Goal: Task Accomplishment & Management: Manage account settings

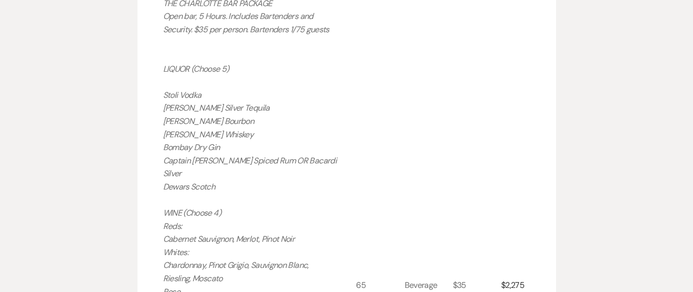
scroll to position [702, 0]
click at [301, 84] on p "THE CHARLOTTE BAR PACKAGE Open bar, 5 Hours. Includes Bartenders and Security. …" at bounding box center [250, 292] width 174 height 591
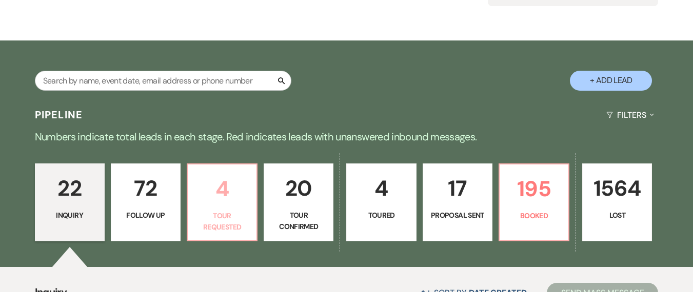
scroll to position [349, 0]
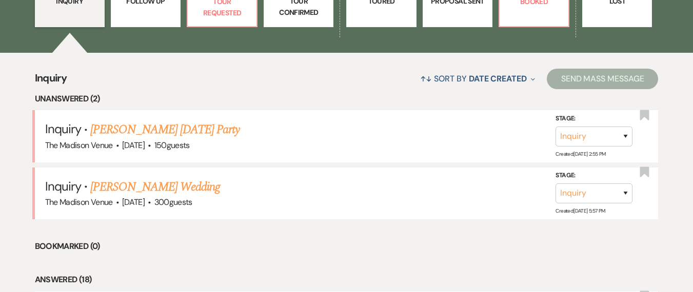
click at [149, 188] on link "Jessica Mitchell's Wedding" at bounding box center [155, 187] width 130 height 18
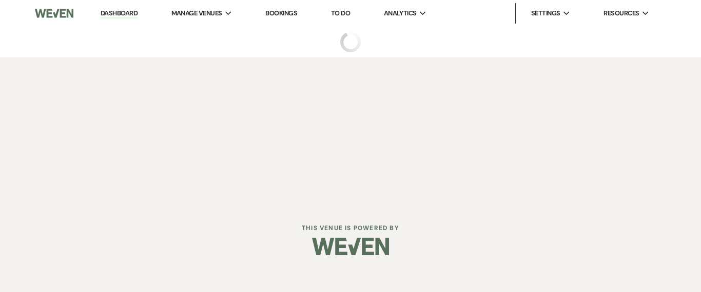
select select "2"
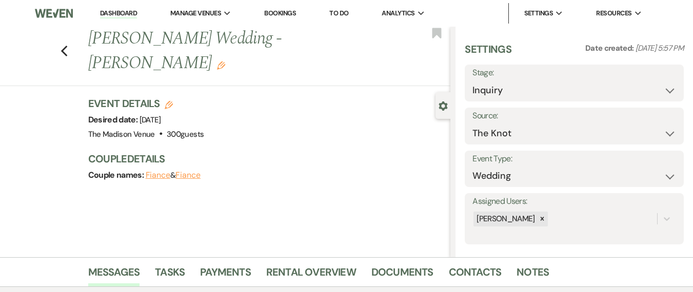
scroll to position [207, 0]
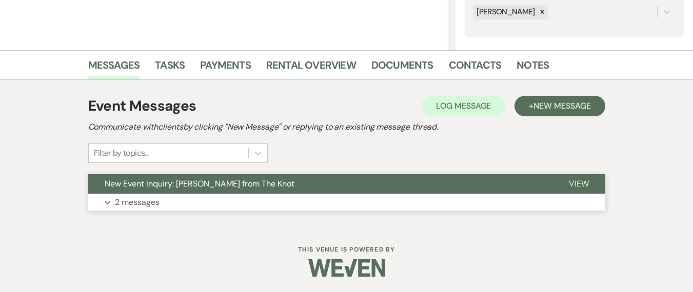
click at [266, 198] on button "Expand 2 messages" at bounding box center [346, 202] width 517 height 17
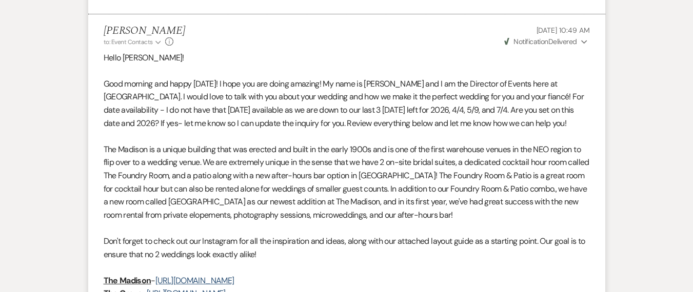
scroll to position [864, 0]
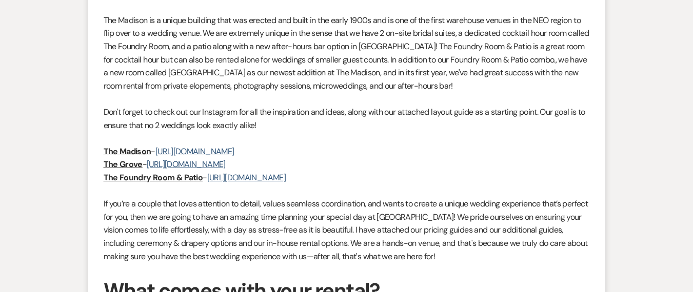
scroll to position [1045, 0]
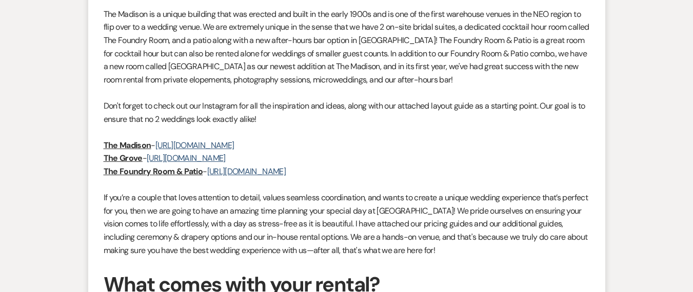
drag, startPoint x: 490, startPoint y: 207, endPoint x: 471, endPoint y: 207, distance: 19.0
click at [490, 208] on p "If you’re a couple that loves attention to detail, values seamless coordination…" at bounding box center [347, 224] width 486 height 66
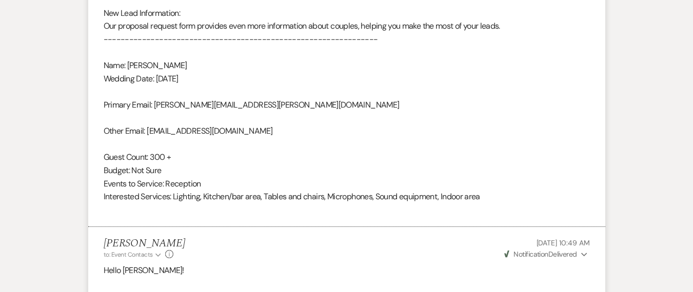
scroll to position [901, 0]
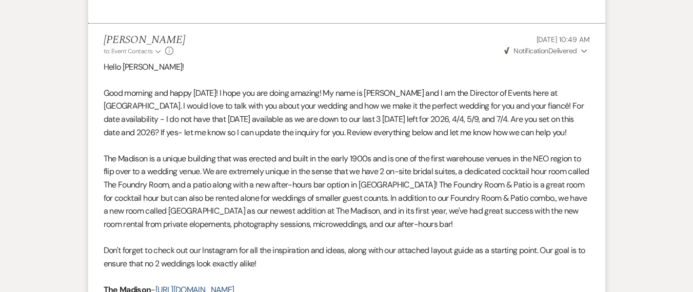
click at [327, 179] on p "The Madison is a unique building that was erected and built in the early 1900s …" at bounding box center [347, 191] width 486 height 79
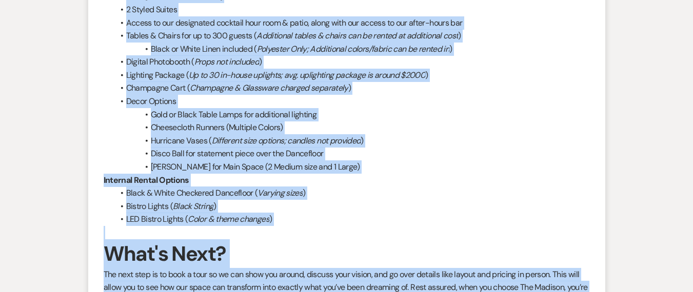
scroll to position [1667, 0]
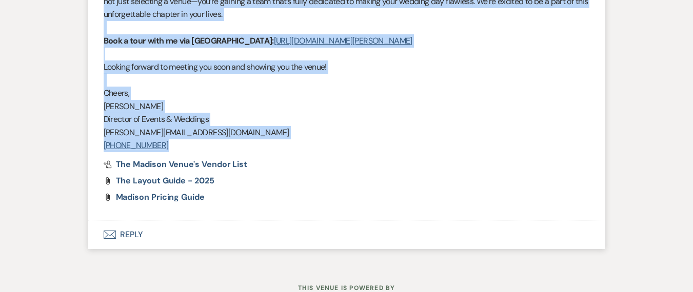
drag, startPoint x: 103, startPoint y: 208, endPoint x: 154, endPoint y: 127, distance: 95.2
copy div "Lorem Ipsumdo! Sita consect adi elits Doeius! T inci utl etd magna aliquae! Ad …"
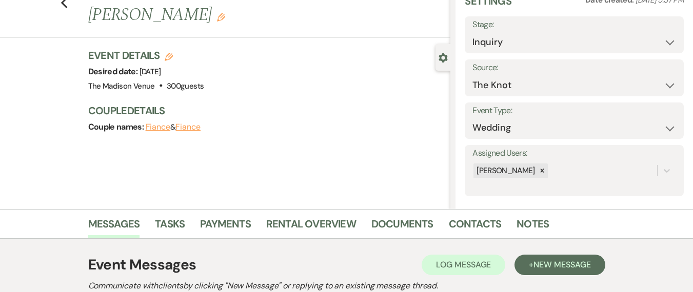
scroll to position [0, 0]
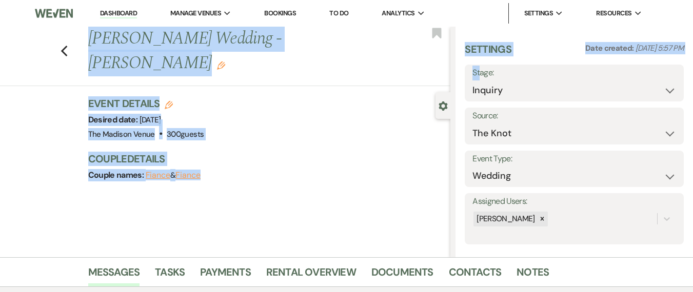
drag, startPoint x: 72, startPoint y: 38, endPoint x: 479, endPoint y: 75, distance: 409.3
click at [479, 75] on section "Previous [PERSON_NAME] Wedding - [PERSON_NAME] Edit Bookmark Gear Settings Sett…" at bounding box center [346, 142] width 693 height 231
click at [500, 97] on select "Inquiry Follow Up Tour Requested Tour Confirmed Toured Proposal Sent Booked Lost" at bounding box center [574, 91] width 204 height 20
select select "9"
click at [472, 81] on select "Inquiry Follow Up Tour Requested Tour Confirmed Toured Proposal Sent Booked Lost" at bounding box center [574, 91] width 204 height 20
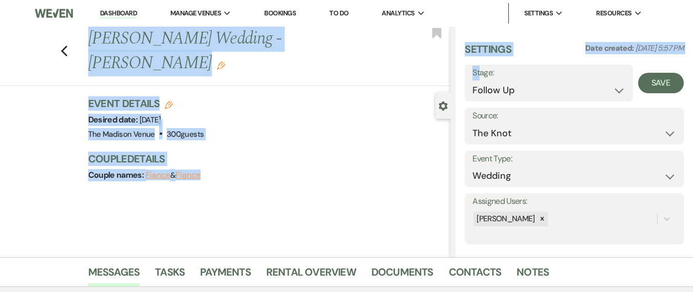
click at [663, 81] on button "Save" at bounding box center [661, 83] width 46 height 21
click at [53, 113] on div "Previous [PERSON_NAME] Wedding - [PERSON_NAME] Edit Bookmark Gear Settings Sett…" at bounding box center [225, 142] width 450 height 231
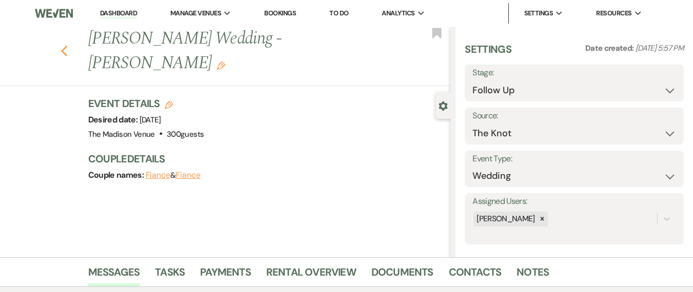
click at [67, 46] on use "button" at bounding box center [64, 51] width 7 height 11
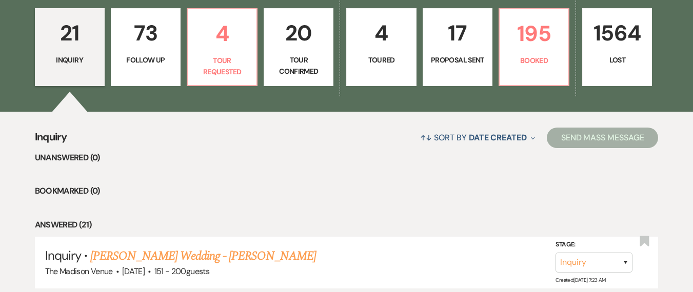
scroll to position [494, 0]
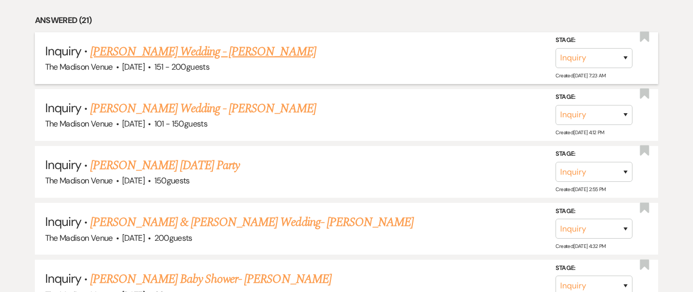
click at [163, 48] on link "[PERSON_NAME] Wedding - [PERSON_NAME]" at bounding box center [202, 52] width 225 height 18
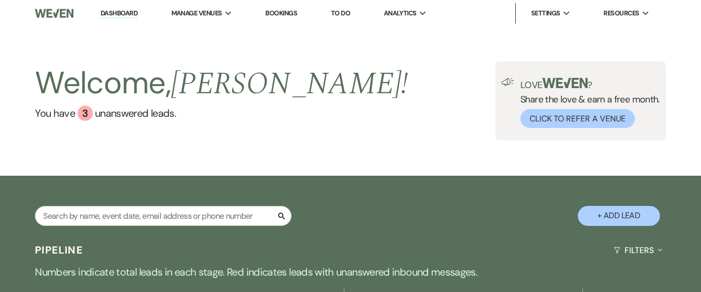
select select "2"
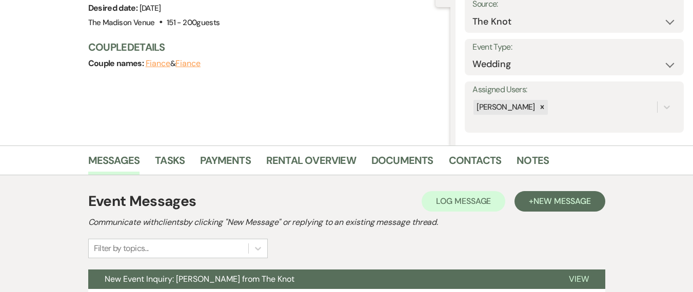
scroll to position [207, 0]
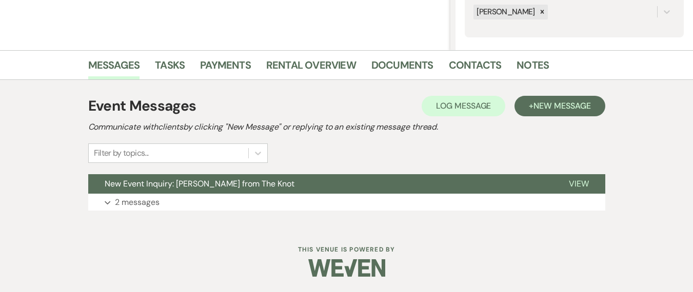
click at [228, 223] on div "Event Messages Log Log Message + New Message Communicate with clients by clicki…" at bounding box center [346, 153] width 585 height 146
click at [202, 204] on button "Expand 2 messages" at bounding box center [346, 202] width 517 height 17
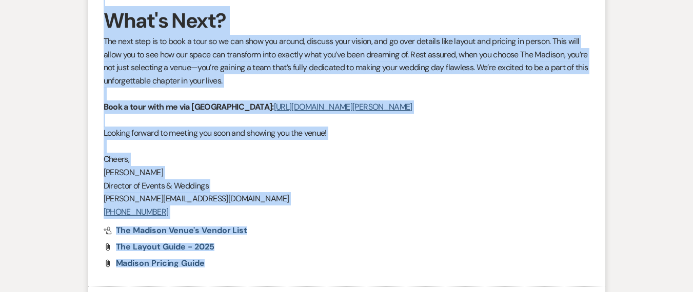
scroll to position [1642, 0]
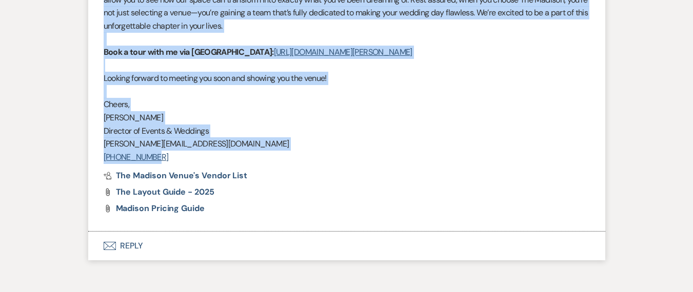
drag, startPoint x: 103, startPoint y: 173, endPoint x: 187, endPoint y: 157, distance: 85.6
copy div "Lorem Ipsum! Dolo sitamet con adipi Elitse! D eius tem inc utlab etdolor! Ma al…"
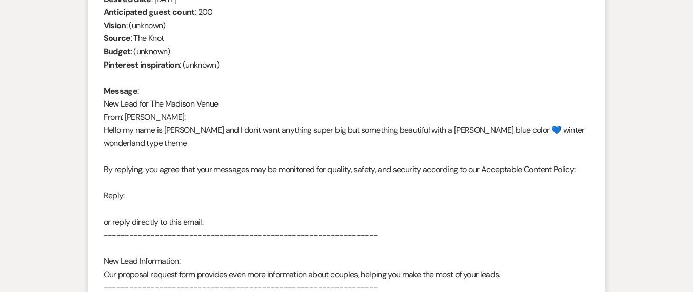
scroll to position [0, 0]
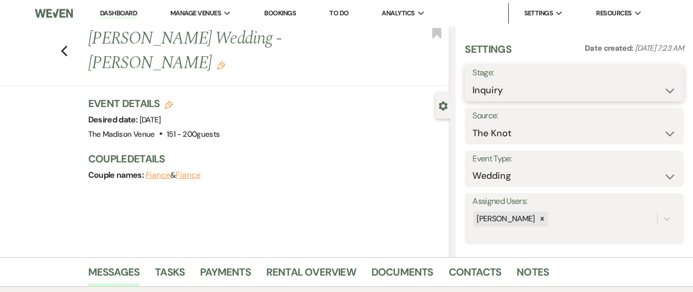
click at [501, 95] on select "Inquiry Follow Up Tour Requested Tour Confirmed Toured Proposal Sent Booked Lost" at bounding box center [574, 91] width 204 height 20
select select "9"
click at [472, 81] on select "Inquiry Follow Up Tour Requested Tour Confirmed Toured Proposal Sent Booked Lost" at bounding box center [574, 91] width 204 height 20
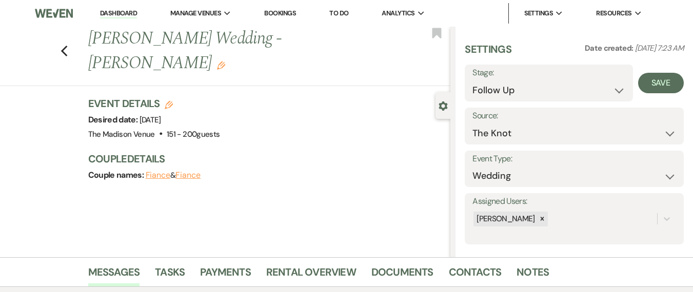
click at [644, 85] on button "Save" at bounding box center [661, 83] width 46 height 21
click at [68, 45] on icon "Previous" at bounding box center [65, 51] width 8 height 12
select select "9"
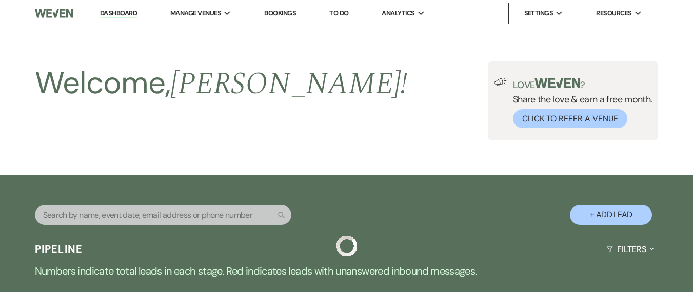
scroll to position [494, 0]
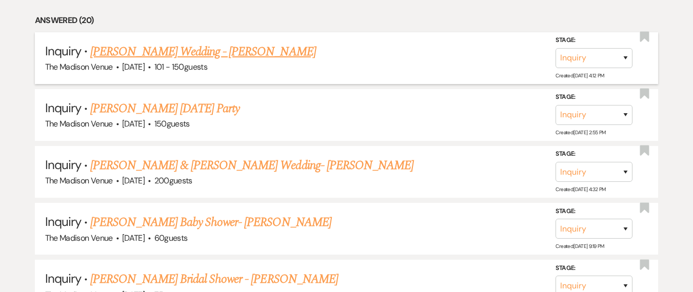
click at [190, 63] on span "101 - 150 guests" at bounding box center [180, 67] width 53 height 11
click at [188, 56] on link "[PERSON_NAME] Wedding - [PERSON_NAME]" at bounding box center [202, 52] width 225 height 18
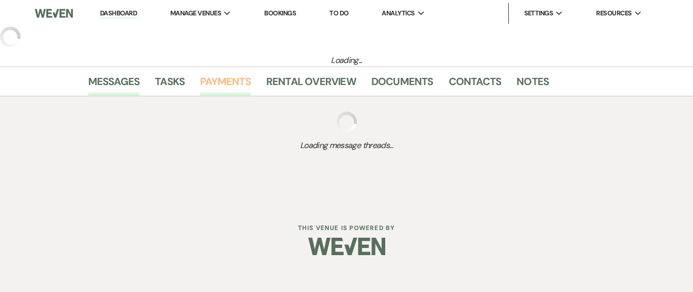
select select "2"
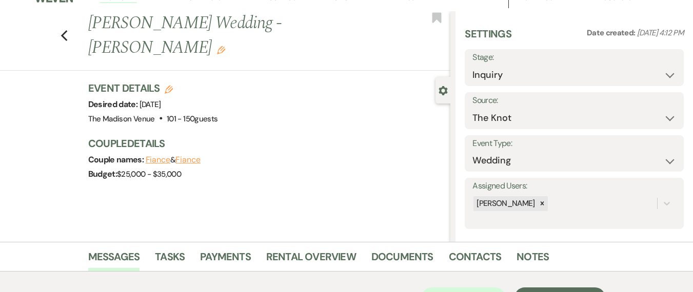
scroll to position [21, 0]
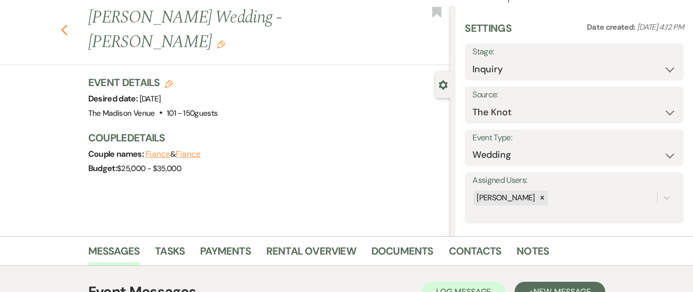
click at [68, 24] on icon "Previous" at bounding box center [65, 30] width 8 height 12
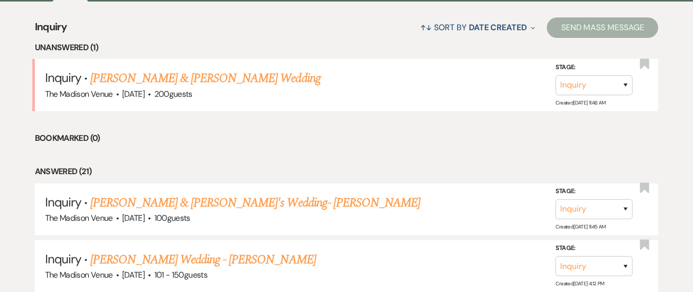
scroll to position [398, 0]
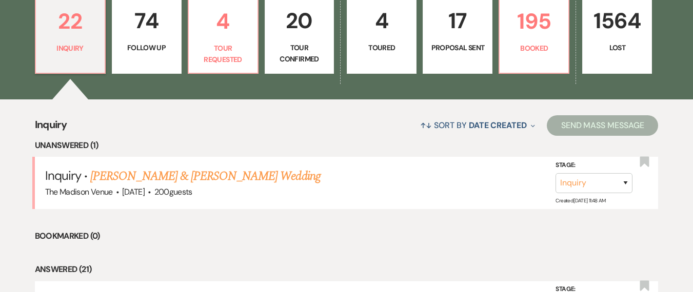
click at [150, 46] on p "Follow Up" at bounding box center [146, 47] width 56 height 11
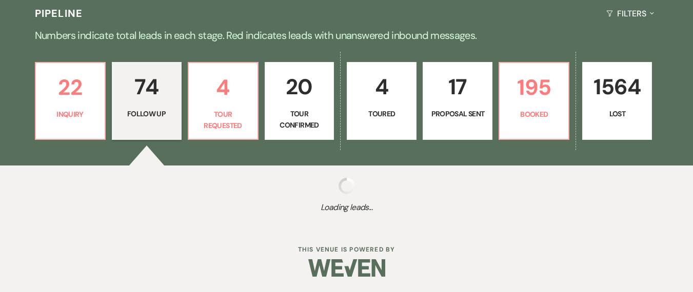
scroll to position [236, 0]
select select "9"
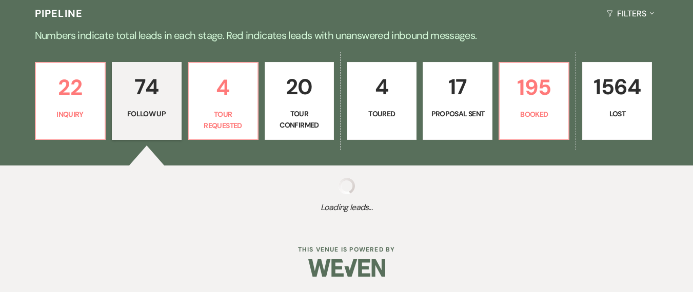
select select "9"
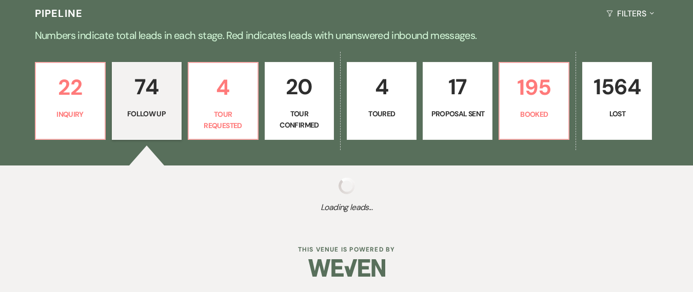
select select "9"
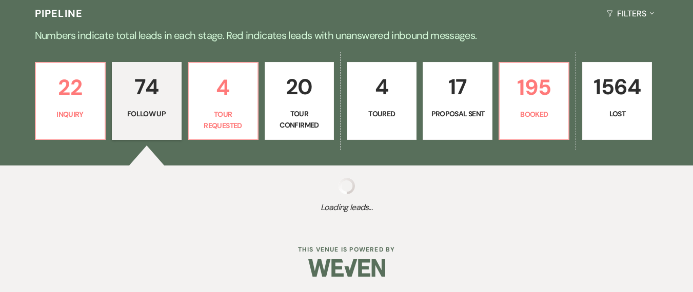
select select "9"
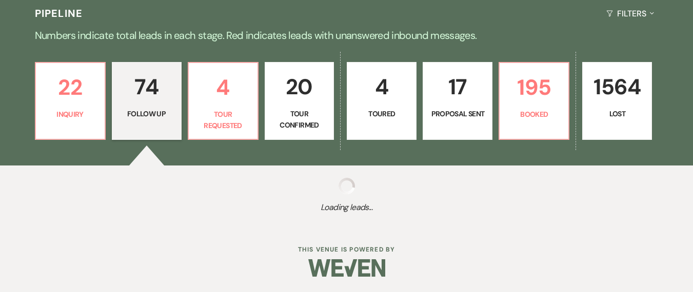
select select "9"
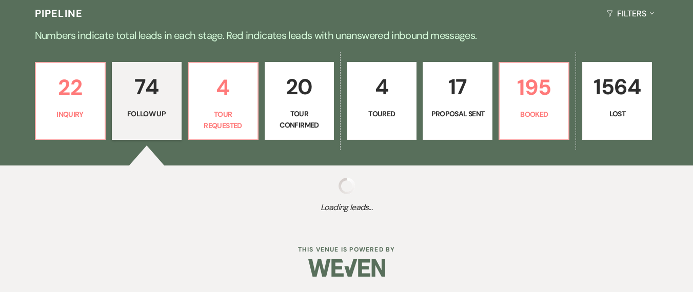
select select "9"
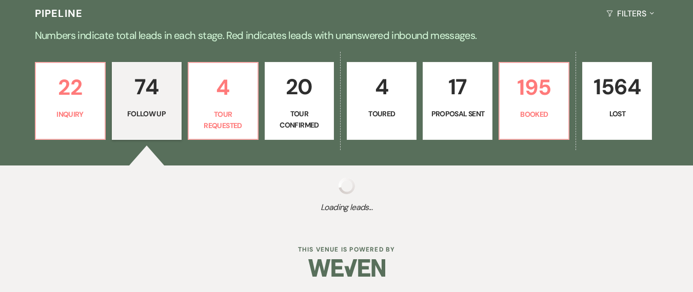
select select "9"
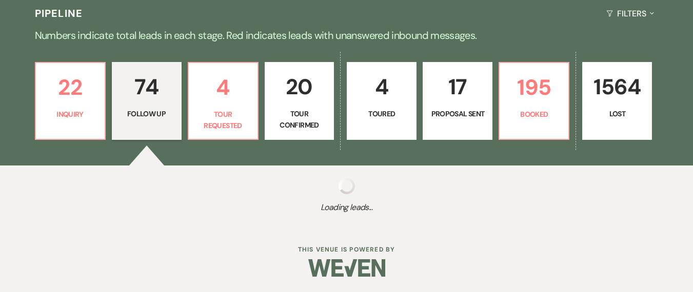
select select "9"
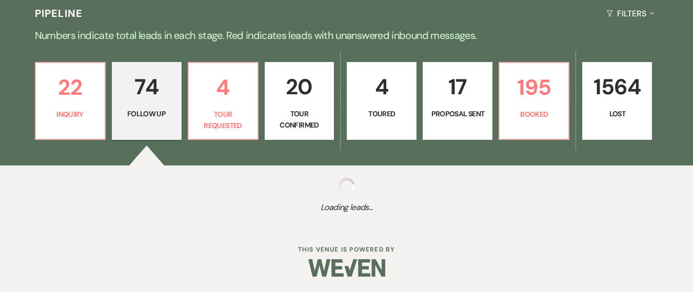
select select "9"
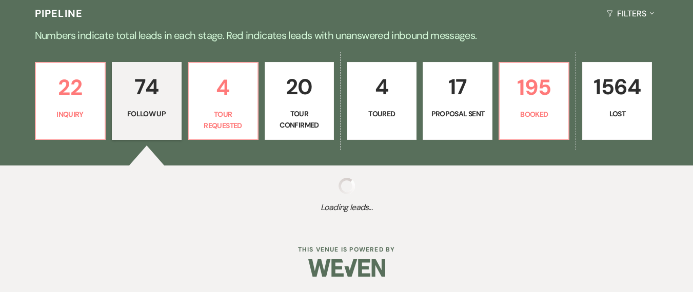
select select "9"
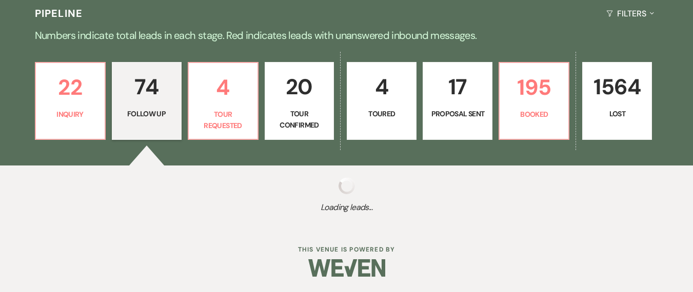
select select "9"
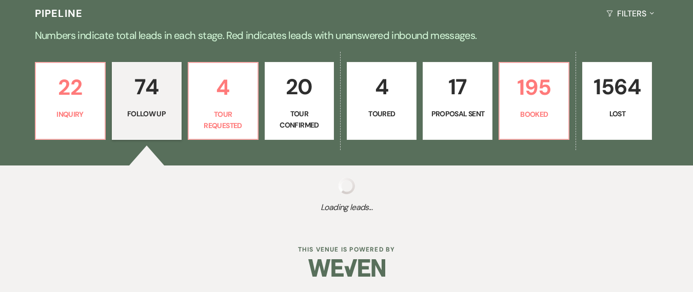
select select "9"
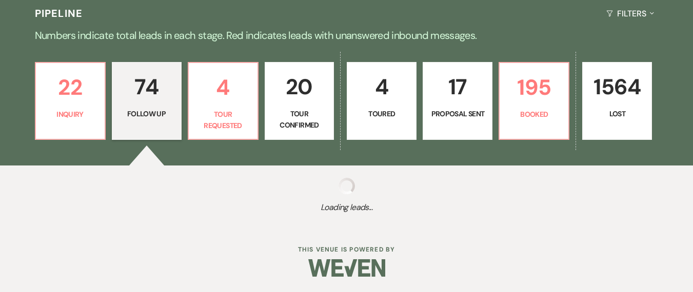
select select "9"
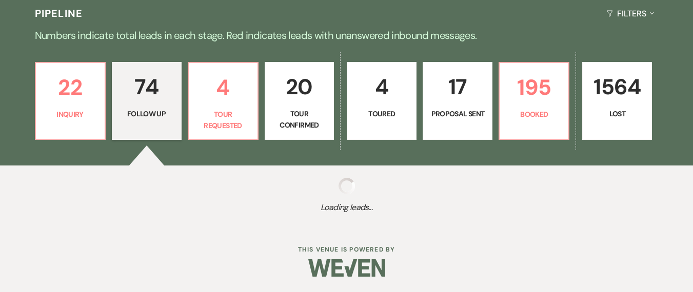
select select "9"
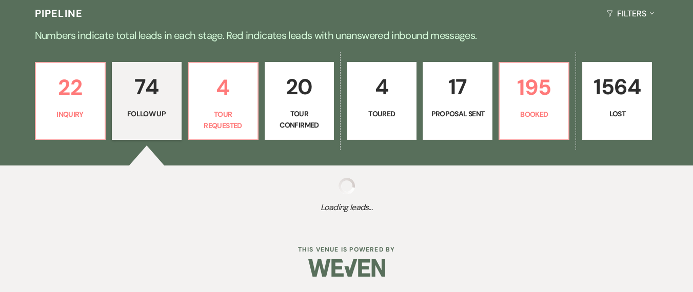
select select "9"
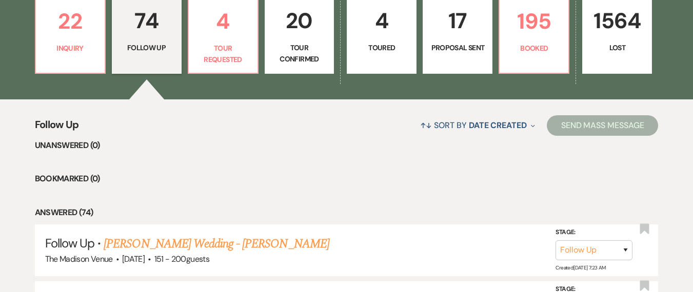
scroll to position [488, 0]
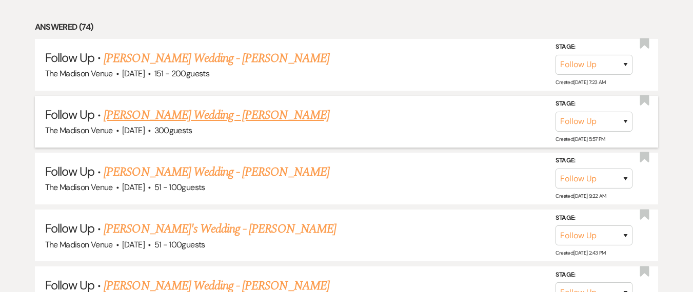
click at [234, 113] on link "[PERSON_NAME] Wedding - [PERSON_NAME]" at bounding box center [216, 115] width 225 height 18
select select "9"
select select "2"
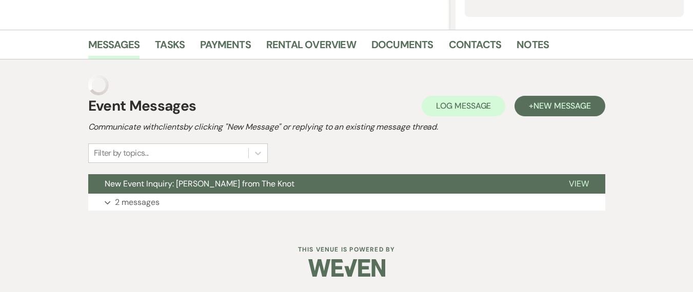
scroll to position [207, 0]
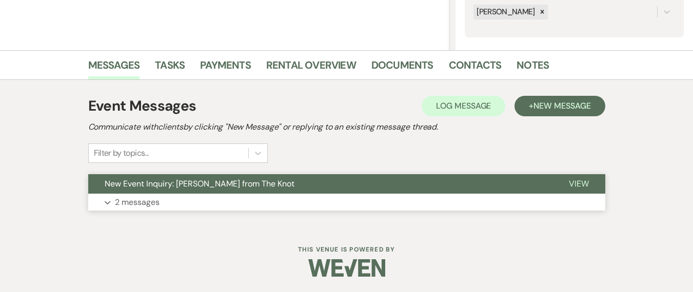
click at [236, 202] on button "Expand 2 messages" at bounding box center [346, 202] width 517 height 17
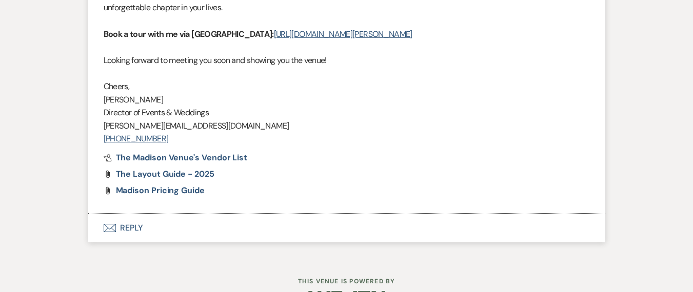
scroll to position [1705, 0]
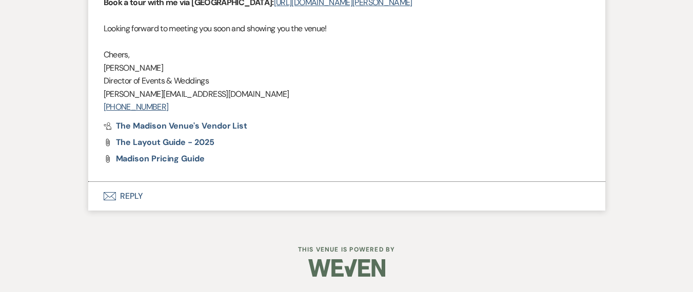
click at [184, 197] on button "Envelope Reply" at bounding box center [346, 196] width 517 height 29
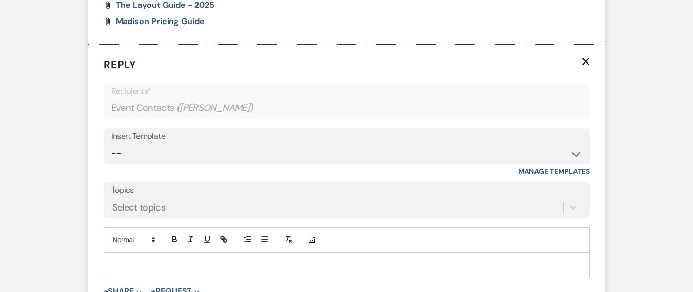
scroll to position [1847, 0]
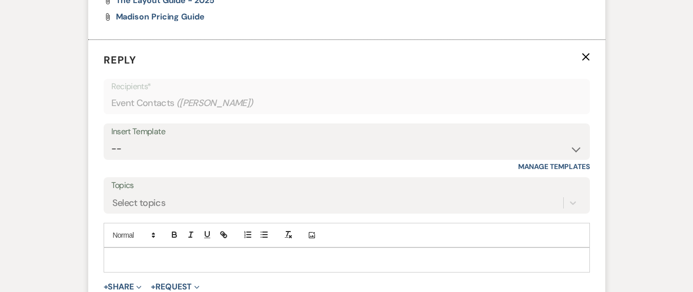
click at [191, 255] on p at bounding box center [347, 259] width 470 height 11
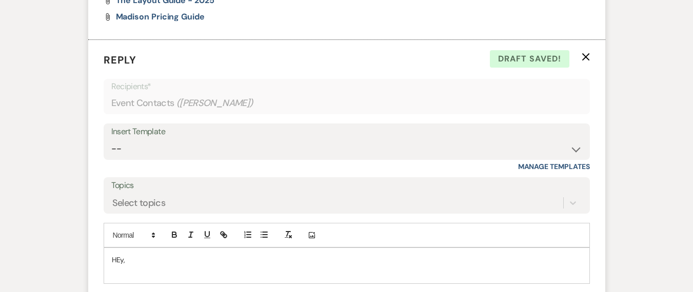
click at [187, 257] on p "HEy," at bounding box center [347, 259] width 470 height 11
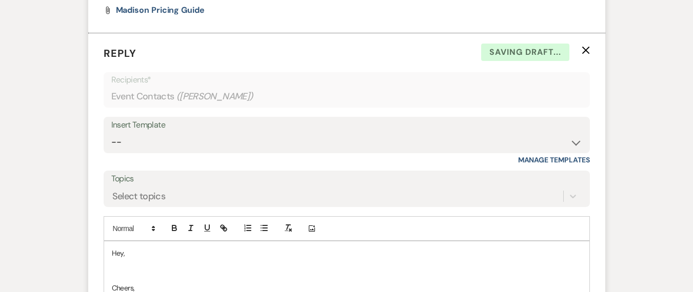
scroll to position [1865, 0]
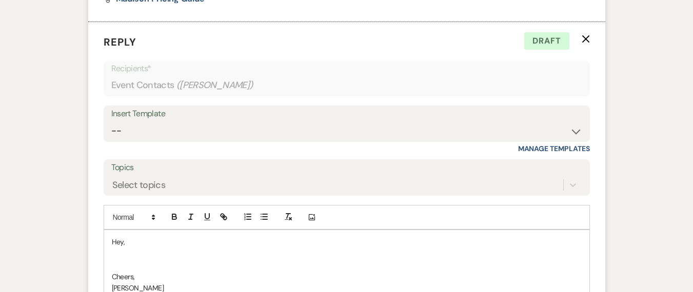
click at [139, 255] on p at bounding box center [347, 253] width 470 height 11
click at [147, 248] on p at bounding box center [347, 253] width 470 height 11
click at [143, 243] on p "Hey," at bounding box center [347, 241] width 470 height 11
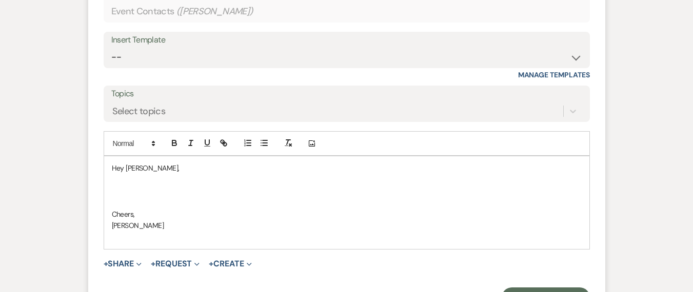
scroll to position [2061, 0]
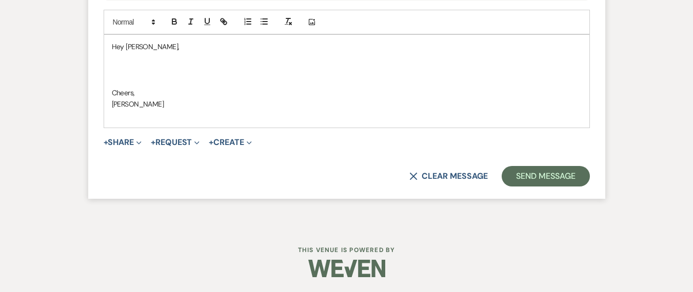
click at [124, 124] on div "Hey [PERSON_NAME], [PERSON_NAME], [PERSON_NAME]" at bounding box center [346, 81] width 485 height 93
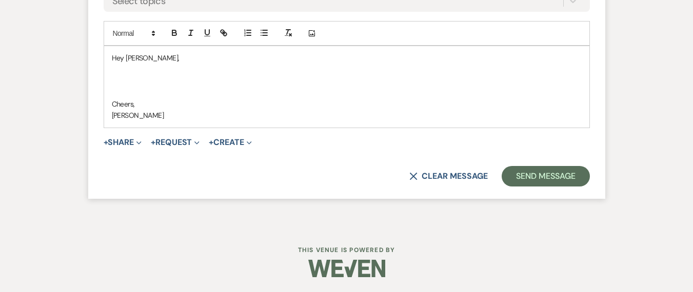
click at [114, 77] on p at bounding box center [347, 80] width 470 height 11
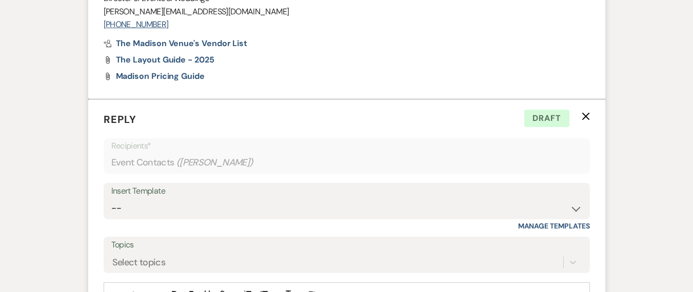
scroll to position [1885, 0]
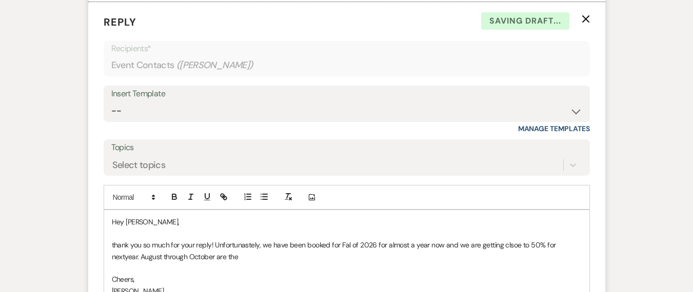
click at [251, 251] on p "thank you so much for your reply! Unfortunastely, we have been booked for Fal o…" at bounding box center [347, 250] width 470 height 23
click at [249, 245] on p "thank you so much for your reply! Unfortunastely, we have been booked for Fal o…" at bounding box center [347, 250] width 470 height 23
click at [123, 247] on p "thank you so much for your reply! Unfortunately, we have been booked for Fal of…" at bounding box center [347, 250] width 470 height 23
click at [0, 0] on span "Thank" at bounding box center [0, 0] width 0 height 0
click at [347, 245] on p "Thank you so much for your reply! Unfortunately, we have been booked for Fal of…" at bounding box center [347, 250] width 470 height 23
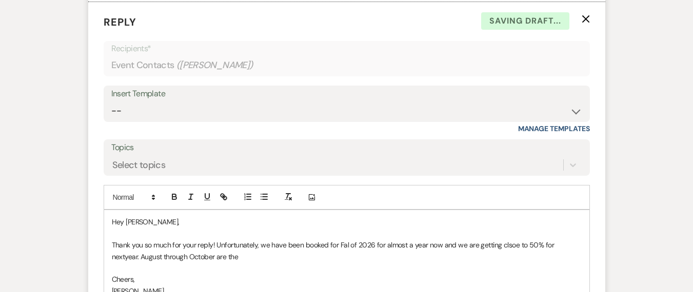
click at [346, 244] on p "Thank you so much for your reply! Unfortunately, we have been booked for Fal of…" at bounding box center [347, 250] width 470 height 23
click at [447, 241] on p "Thank you so much for your reply! Unfortunately, we have been booked for Fall o…" at bounding box center [347, 250] width 470 height 23
click at [514, 242] on p "Thank you so much for your reply! Unfortunately, we have been booked for Fall o…" at bounding box center [347, 250] width 470 height 23
click at [510, 240] on p "Thank you so much for your reply! Unfortunately, we have been booked for Fall o…" at bounding box center [347, 250] width 470 height 23
click at [571, 246] on p "Thank you so much for your reply! Unfortunately, we have been booked for Fall o…" at bounding box center [347, 250] width 470 height 23
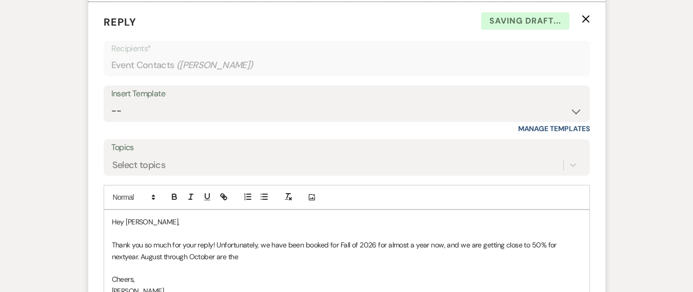
drag, startPoint x: 575, startPoint y: 218, endPoint x: 565, endPoint y: 196, distance: 24.3
click at [0, 0] on div "Replace with next year. Ignore Rewrite sentence" at bounding box center [0, 0] width 0 height 0
click at [0, 0] on qb-div "Replace with next year." at bounding box center [0, 0] width 0 height 0
click at [467, 258] on p "Thank you so much for your reply! Unfortunately, we have been booked for Fall o…" at bounding box center [347, 250] width 470 height 23
click at [579, 244] on p "Thank you so much for your reply! Unfortunately, we have been booked for Fall o…" at bounding box center [347, 250] width 470 height 23
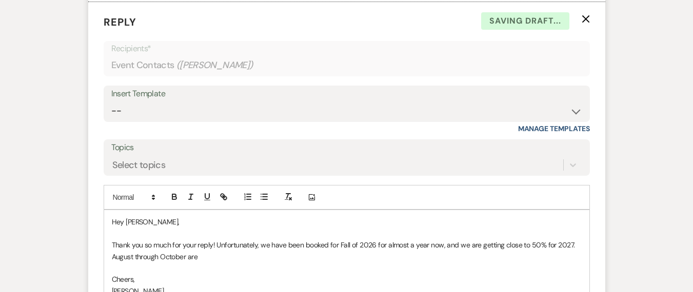
click at [219, 249] on p "Thank you so much for your reply! Unfortunately, we have been booked for Fall o…" at bounding box center [347, 250] width 470 height 23
click at [222, 257] on p "Thank you so much for your reply! Unfortunately, we have been booked for Fall o…" at bounding box center [347, 250] width 470 height 23
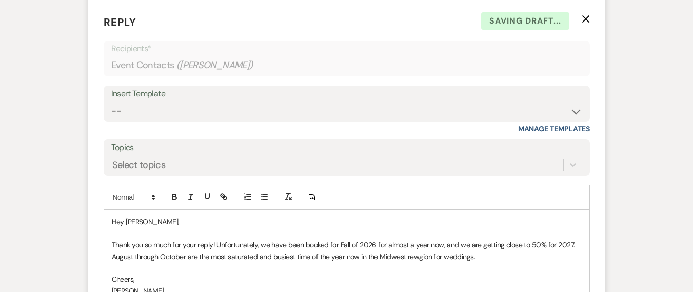
click at [417, 258] on p "Thank you so much for your reply! Unfortunately, we have been booked for Fall o…" at bounding box center [347, 250] width 470 height 23
click at [472, 255] on p "Thank you so much for your reply! Unfortunately, we have been booked for Fall o…" at bounding box center [347, 250] width 470 height 23
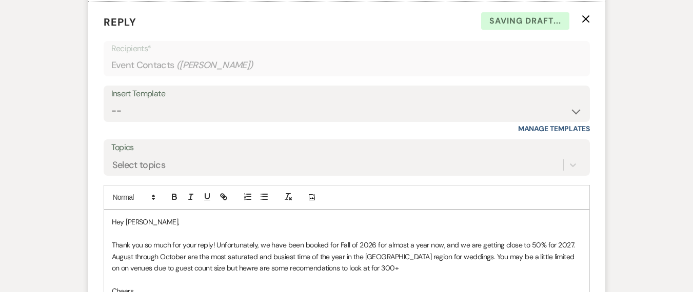
click at [278, 271] on p "Thank you so much for your reply! Unfortunately, we have been booked for Fall o…" at bounding box center [347, 256] width 470 height 34
click at [0, 0] on span "recommendations" at bounding box center [0, 0] width 0 height 0
click at [211, 268] on p "Thank you so much for your reply! Unfortunately, we have been booked for Fall o…" at bounding box center [347, 256] width 470 height 34
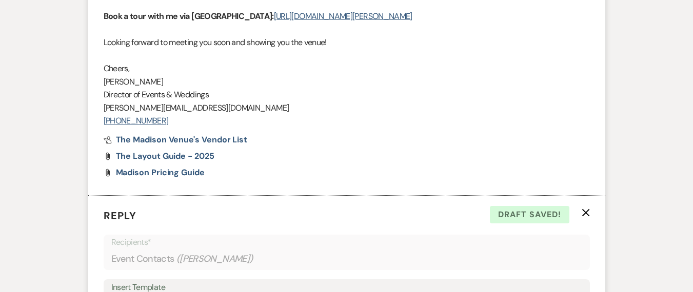
scroll to position [1907, 0]
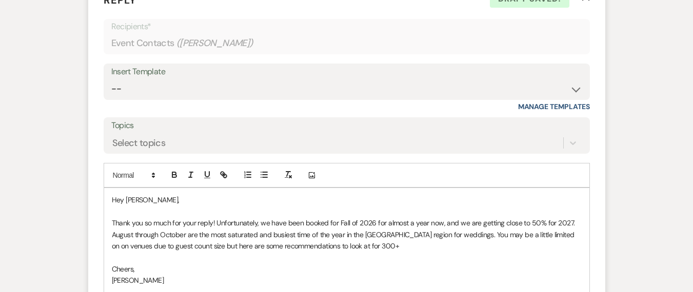
click at [364, 245] on p "Thank you so much for your reply! Unfortunately, we have been booked for Fall o…" at bounding box center [347, 234] width 470 height 34
click at [542, 236] on p "Thank you so much for your reply! Unfortunately, we have been booked for Fall o…" at bounding box center [347, 234] width 470 height 34
click at [346, 246] on p "Thank you so much for your reply! Unfortunately, we have been booked for Fall o…" at bounding box center [347, 234] width 470 height 34
click at [261, 172] on line "button" at bounding box center [261, 172] width 0 height 0
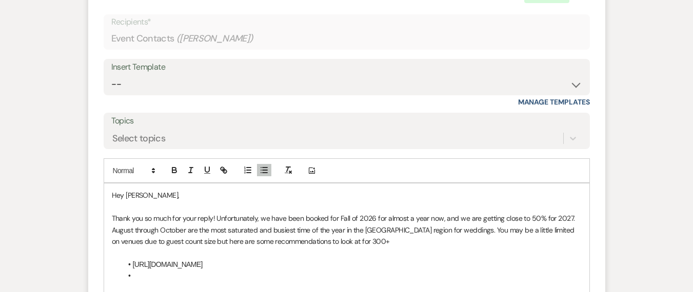
scroll to position [1997, 0]
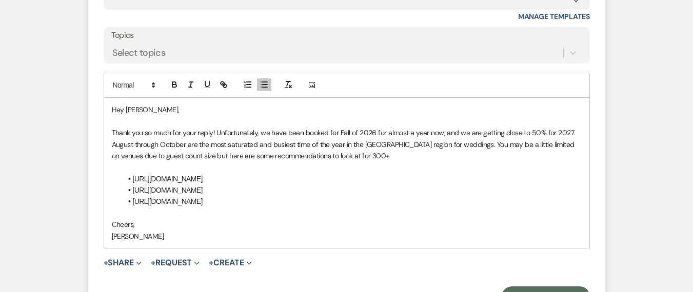
drag, startPoint x: 374, startPoint y: 230, endPoint x: 131, endPoint y: 201, distance: 244.8
click at [131, 201] on li "[URL][DOMAIN_NAME]" at bounding box center [351, 201] width 459 height 11
click at [288, 87] on icon "button" at bounding box center [288, 84] width 9 height 9
drag, startPoint x: 134, startPoint y: 178, endPoint x: 309, endPoint y: 178, distance: 174.9
click at [309, 178] on li "[URL][DOMAIN_NAME]" at bounding box center [351, 178] width 459 height 11
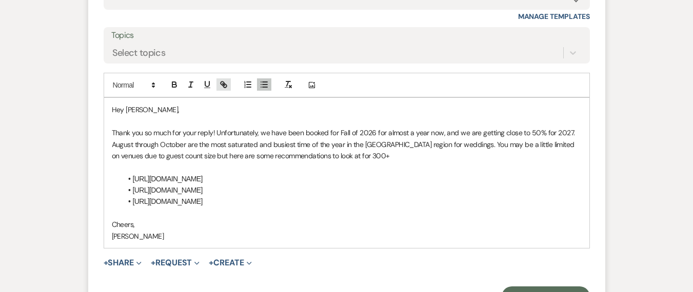
click at [219, 83] on icon "button" at bounding box center [223, 84] width 9 height 9
click at [278, 198] on link at bounding box center [277, 198] width 22 height 8
drag, startPoint x: 135, startPoint y: 187, endPoint x: 229, endPoint y: 191, distance: 93.4
click at [229, 191] on li "[URL][DOMAIN_NAME]" at bounding box center [351, 190] width 459 height 11
click at [220, 85] on icon "button" at bounding box center [223, 84] width 9 height 9
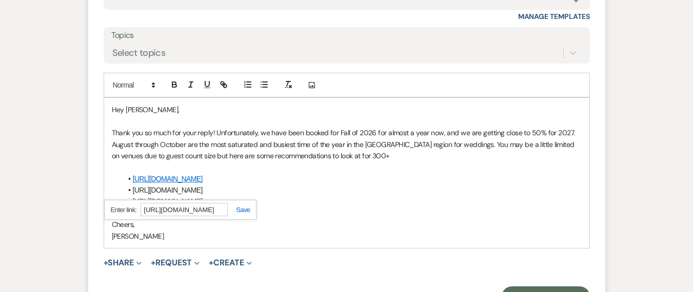
click at [248, 208] on link at bounding box center [239, 210] width 22 height 8
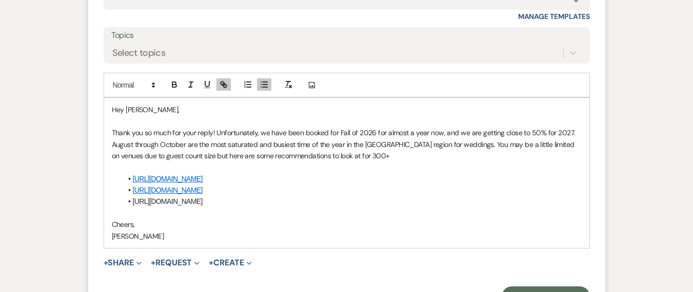
drag, startPoint x: 132, startPoint y: 202, endPoint x: 425, endPoint y: 236, distance: 294.9
click at [425, 207] on li "[URL][DOMAIN_NAME]" at bounding box center [351, 201] width 459 height 11
click at [231, 88] on div "Add Photo" at bounding box center [347, 85] width 486 height 25
drag, startPoint x: 133, startPoint y: 203, endPoint x: 417, endPoint y: 238, distance: 286.3
click at [417, 207] on li "[URL][DOMAIN_NAME]" at bounding box center [351, 201] width 459 height 11
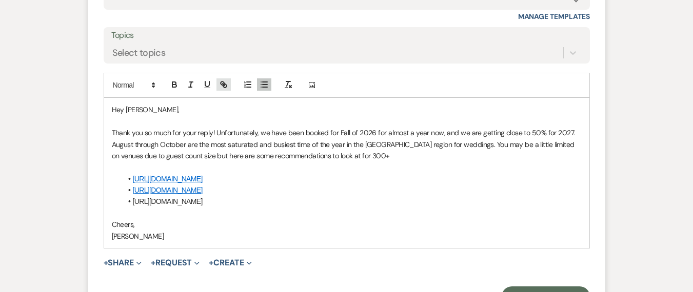
click at [220, 86] on icon "button" at bounding box center [223, 84] width 9 height 9
click at [425, 258] on link at bounding box center [416, 256] width 22 height 8
click at [433, 207] on li "[URL][DOMAIN_NAME]" at bounding box center [351, 201] width 459 height 11
click at [437, 207] on li "[URL][DOMAIN_NAME]" at bounding box center [351, 201] width 459 height 11
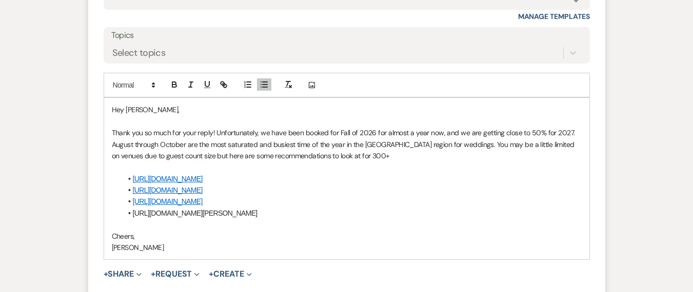
drag, startPoint x: 408, startPoint y: 251, endPoint x: 133, endPoint y: 248, distance: 274.9
click at [133, 219] on li "[URL][DOMAIN_NAME][PERSON_NAME]" at bounding box center [351, 213] width 459 height 11
click at [224, 86] on line "button" at bounding box center [224, 85] width 2 height 2
type input "[URL][DOMAIN_NAME][PERSON_NAME]"
click at [325, 267] on link at bounding box center [318, 268] width 22 height 8
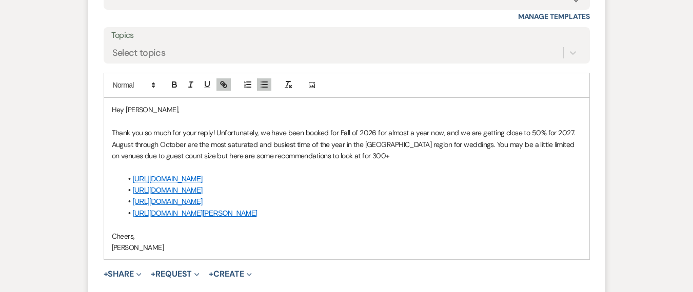
click at [368, 155] on p "Thank you so much for your reply! Unfortunately, we have been booked for Fall o…" at bounding box center [347, 144] width 470 height 34
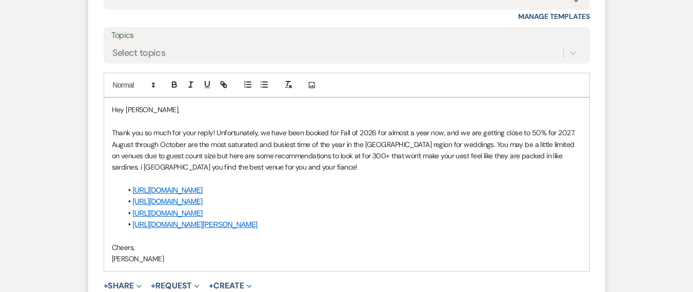
click at [408, 151] on p "Thank you so much for your reply! Unfortunately, we have been booked for Fall o…" at bounding box center [347, 150] width 470 height 46
click at [237, 169] on p "Thank you so much for your reply! Unfortunately, we have been booked for Fall o…" at bounding box center [347, 150] width 470 height 46
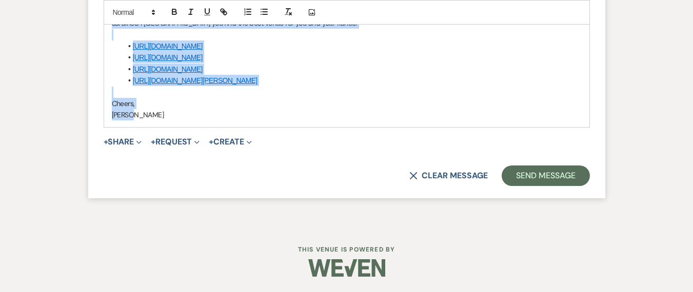
scroll to position [2151, 0]
drag, startPoint x: 113, startPoint y: 109, endPoint x: 143, endPoint y: 140, distance: 43.5
click at [143, 127] on div "Hey [PERSON_NAME], Thank you so much for your reply! Unfortunately, we have bee…" at bounding box center [346, 40] width 485 height 173
copy div "Lor Ipsumdo, Sitam con ad elit sed doei tempo! Incididuntutl, et dolo magn aliq…"
click at [348, 121] on p "[PERSON_NAME]" at bounding box center [347, 114] width 470 height 11
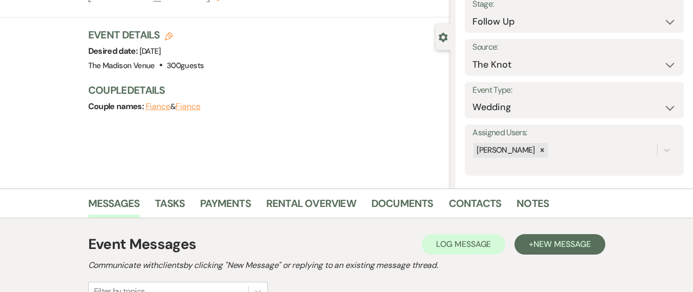
scroll to position [0, 0]
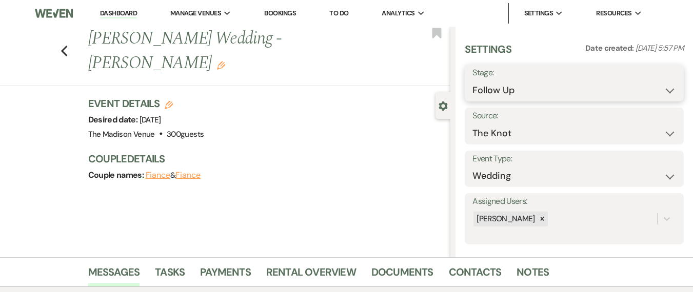
click at [496, 91] on select "Inquiry Follow Up Tour Requested Tour Confirmed Toured Proposal Sent Booked Lost" at bounding box center [574, 91] width 204 height 20
select select "8"
click at [472, 81] on select "Inquiry Follow Up Tour Requested Tour Confirmed Toured Proposal Sent Booked Lost" at bounding box center [574, 91] width 204 height 20
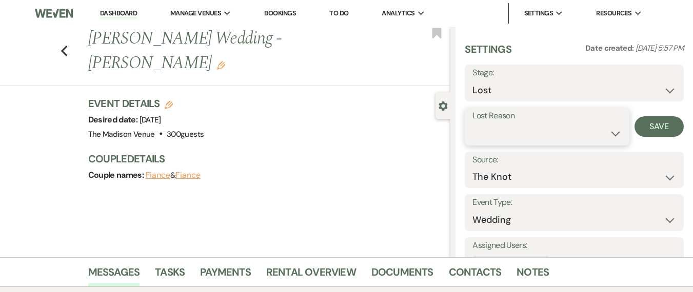
click at [530, 130] on select "Booked Elsewhere Budget Date Unavailable No Response Not a Good Match Capacity …" at bounding box center [546, 134] width 149 height 20
select select "8"
click at [472, 124] on select "Booked Elsewhere Budget Date Unavailable No Response Not a Good Match Capacity …" at bounding box center [546, 134] width 149 height 20
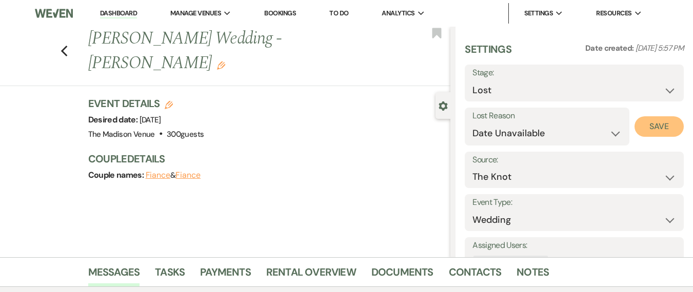
click at [656, 134] on button "Save" at bounding box center [658, 126] width 49 height 21
click at [115, 12] on link "Dashboard" at bounding box center [118, 14] width 37 height 10
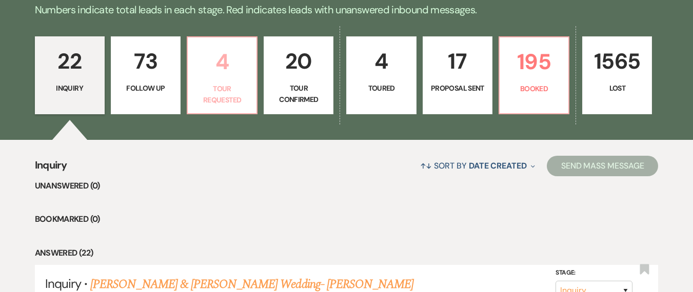
scroll to position [338, 0]
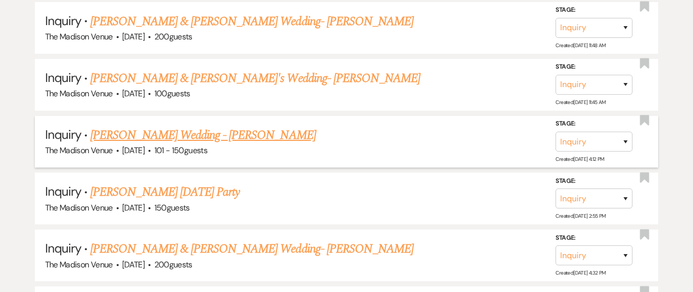
click at [168, 139] on link "[PERSON_NAME] Wedding - [PERSON_NAME]" at bounding box center [202, 135] width 225 height 18
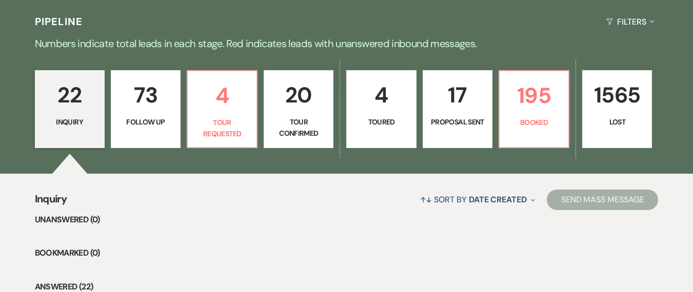
select select "2"
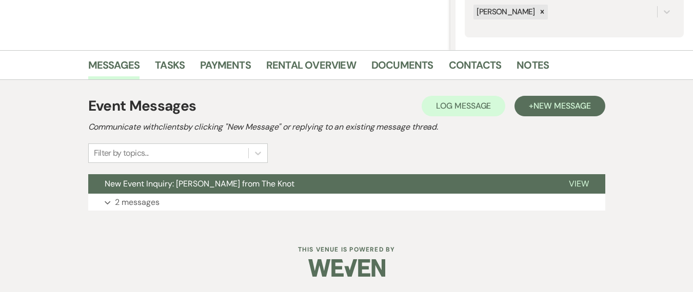
scroll to position [207, 0]
click at [218, 187] on span "New Event Inquiry: [PERSON_NAME] from The Knot" at bounding box center [200, 183] width 190 height 11
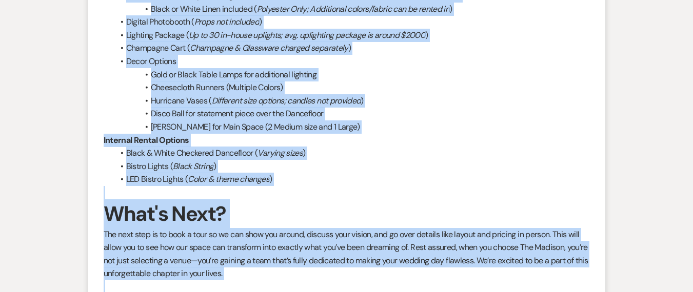
scroll to position [1532, 0]
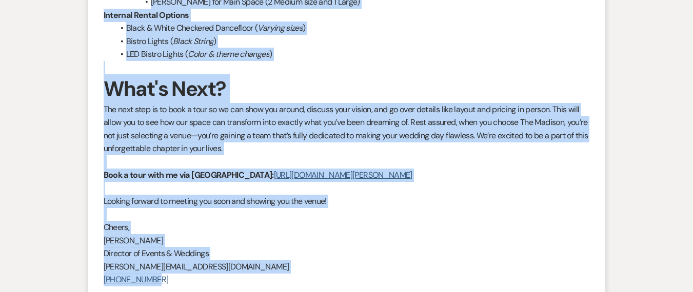
drag, startPoint x: 103, startPoint y: 27, endPoint x: 197, endPoint y: 278, distance: 268.9
copy div "Lorem Ipsum! Dolo sitamet con adipi Elitse! D eius tem inc utlab etdolor mag al…"
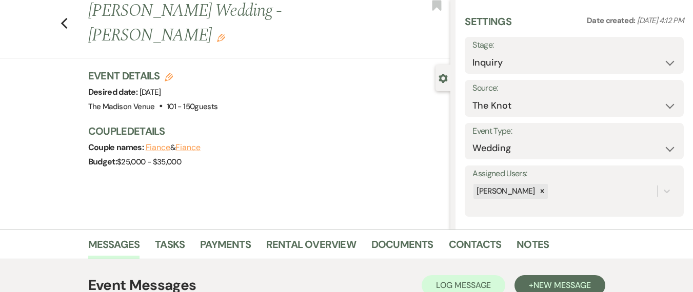
scroll to position [0, 0]
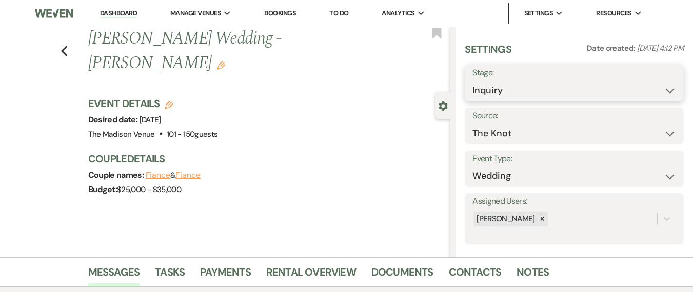
click at [531, 87] on select "Inquiry Follow Up Tour Requested Tour Confirmed Toured Proposal Sent Booked Lost" at bounding box center [574, 91] width 204 height 20
select select "9"
click at [472, 81] on select "Inquiry Follow Up Tour Requested Tour Confirmed Toured Proposal Sent Booked Lost" at bounding box center [574, 91] width 204 height 20
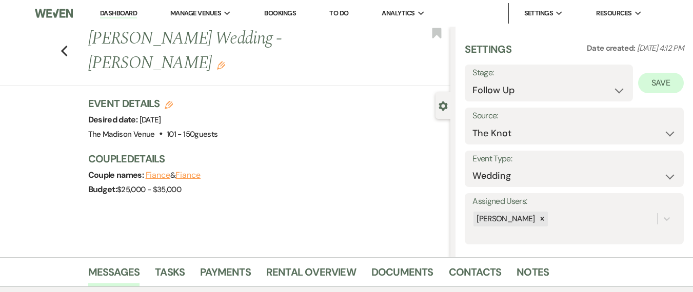
click at [653, 93] on div "Save" at bounding box center [658, 83] width 51 height 37
click at [661, 82] on button "Save" at bounding box center [661, 83] width 46 height 21
click at [118, 15] on link "Dashboard" at bounding box center [118, 14] width 37 height 10
select select "9"
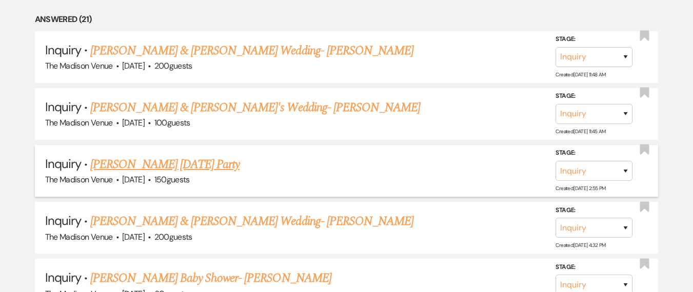
scroll to position [559, 0]
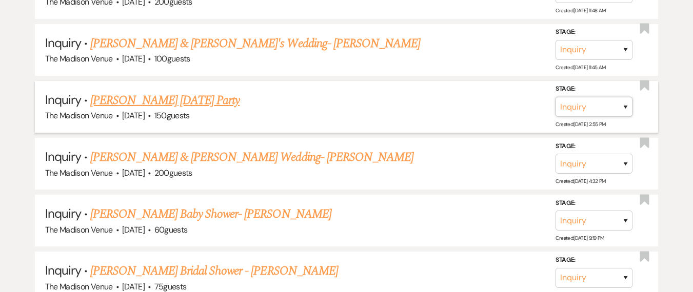
click at [619, 104] on select "Inquiry Follow Up Tour Requested Tour Confirmed Toured Proposal Sent Booked Lost" at bounding box center [593, 107] width 77 height 20
select select "9"
click at [555, 97] on select "Inquiry Follow Up Tour Requested Tour Confirmed Toured Proposal Sent Booked Lost" at bounding box center [593, 107] width 77 height 20
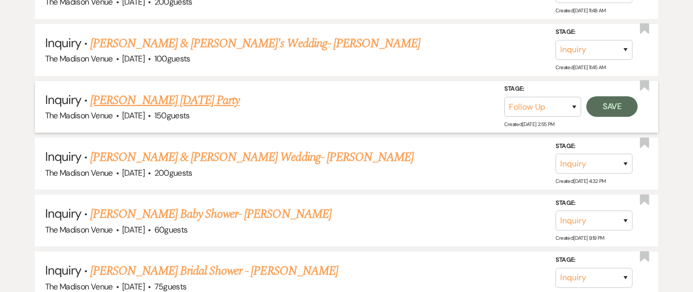
click at [635, 106] on button "Save" at bounding box center [611, 106] width 51 height 21
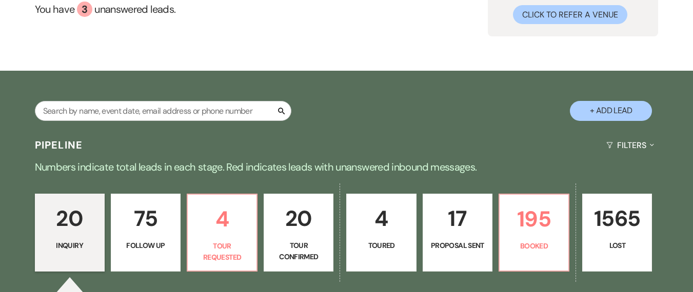
scroll to position [197, 0]
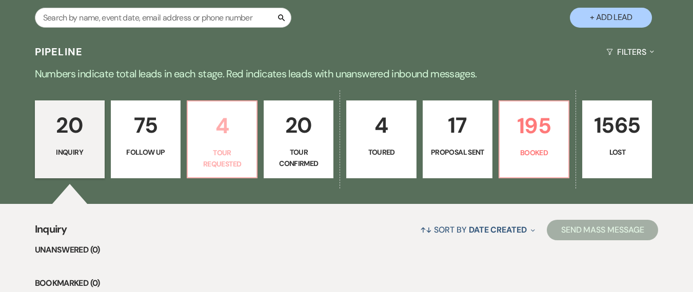
click at [241, 128] on p "4" at bounding box center [222, 126] width 56 height 34
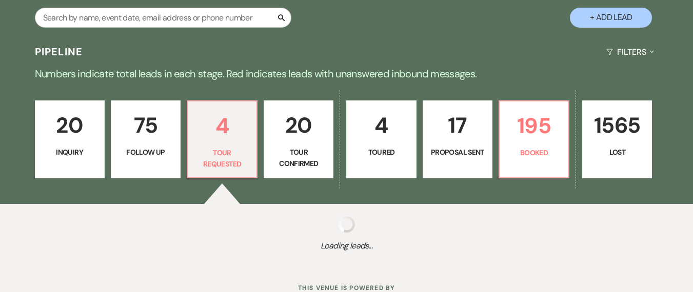
select select "2"
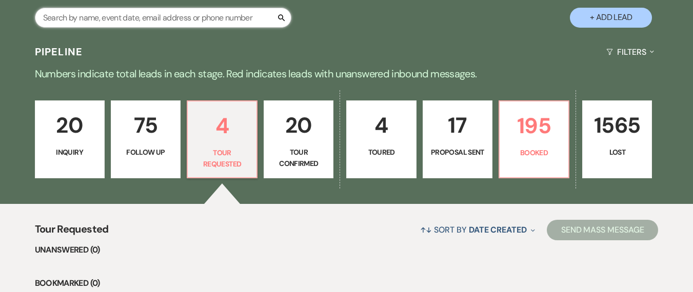
click at [227, 18] on input "text" at bounding box center [163, 18] width 256 height 20
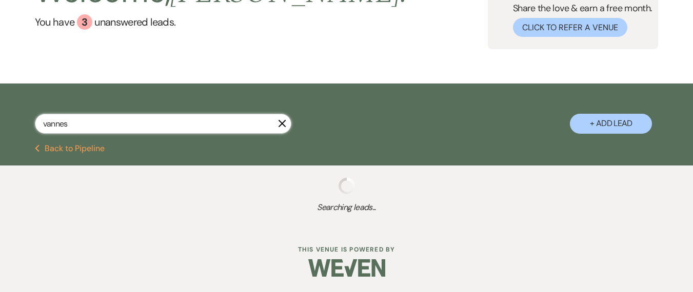
type input "[PERSON_NAME]"
select select "8"
select select "7"
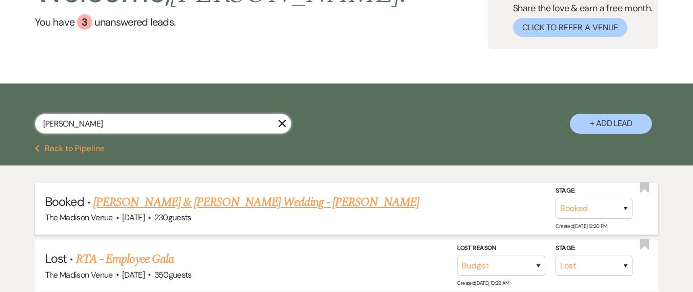
scroll to position [174, 0]
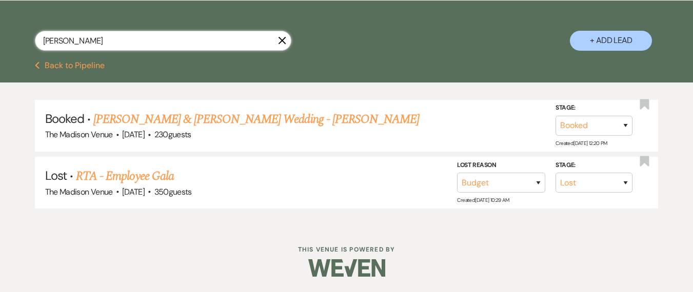
select select "8"
select select "7"
type input "[PERSON_NAME]"
click at [188, 124] on link "[PERSON_NAME] & [PERSON_NAME] Wedding - [PERSON_NAME]" at bounding box center [256, 119] width 326 height 18
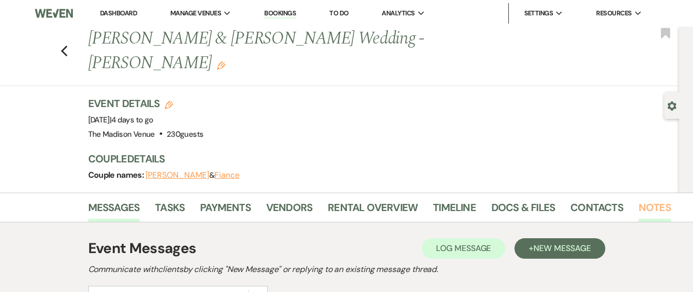
click at [638, 199] on link "Notes" at bounding box center [654, 210] width 32 height 23
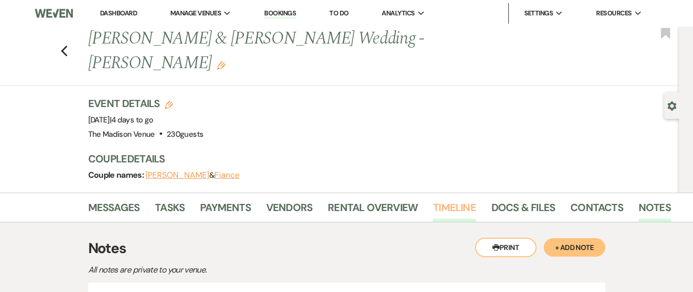
click at [450, 199] on link "Timeline" at bounding box center [454, 210] width 43 height 23
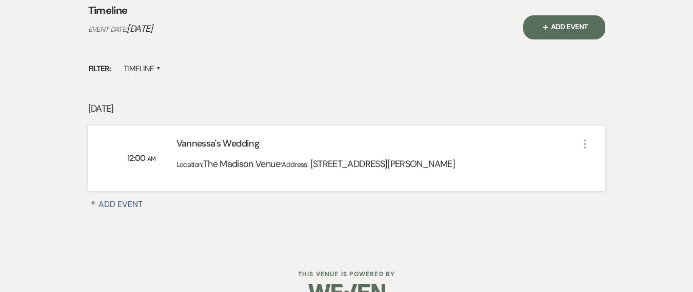
scroll to position [134, 0]
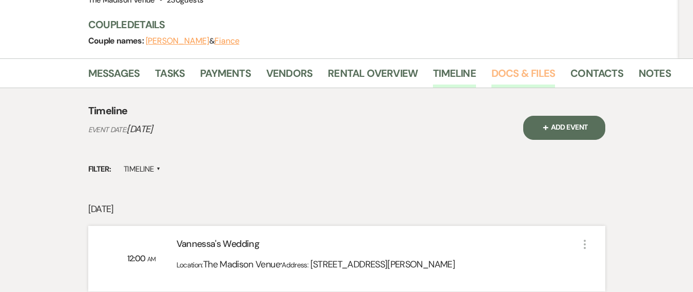
click at [516, 65] on link "Docs & Files" at bounding box center [523, 76] width 64 height 23
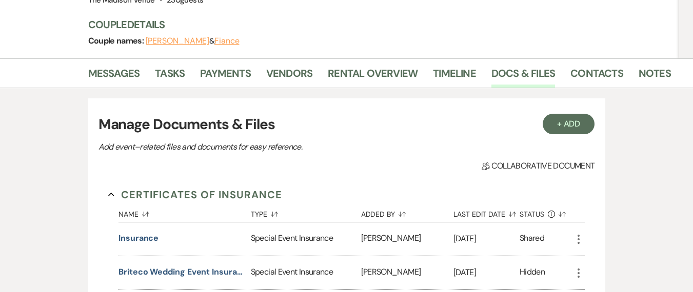
click at [349, 58] on div "Messages Tasks Payments Vendors Rental Overview Timeline Docs & Files Contacts …" at bounding box center [346, 73] width 693 height 30
click at [334, 65] on link "Rental Overview" at bounding box center [373, 76] width 90 height 23
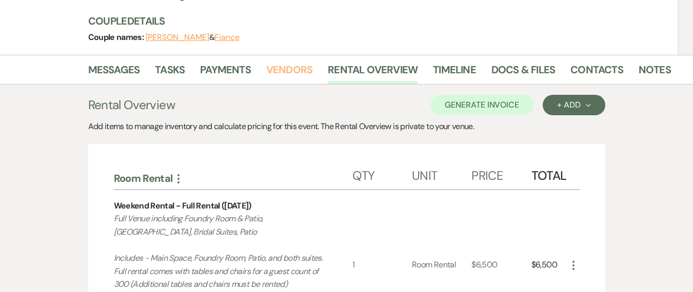
drag, startPoint x: 279, startPoint y: 51, endPoint x: 289, endPoint y: 68, distance: 19.7
click at [280, 62] on link "Vendors" at bounding box center [289, 73] width 46 height 23
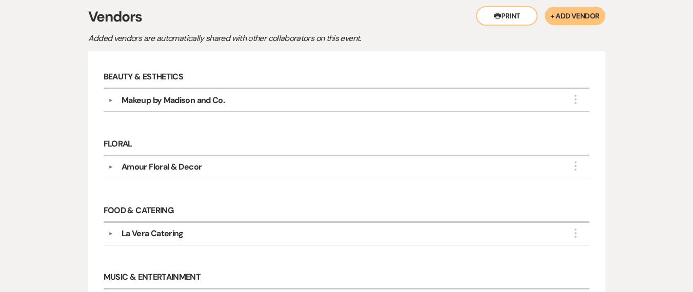
scroll to position [334, 0]
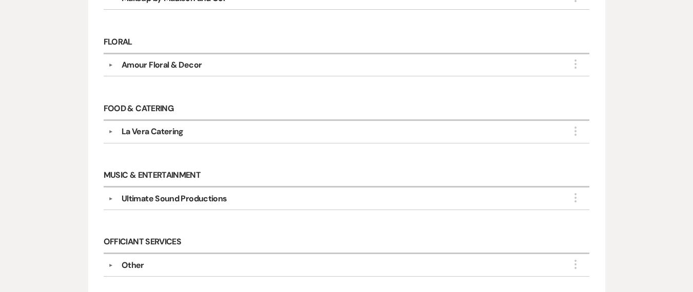
click at [110, 196] on button "▼" at bounding box center [111, 198] width 12 height 5
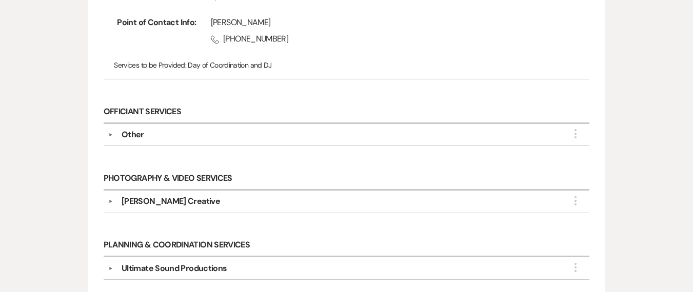
scroll to position [621, 0]
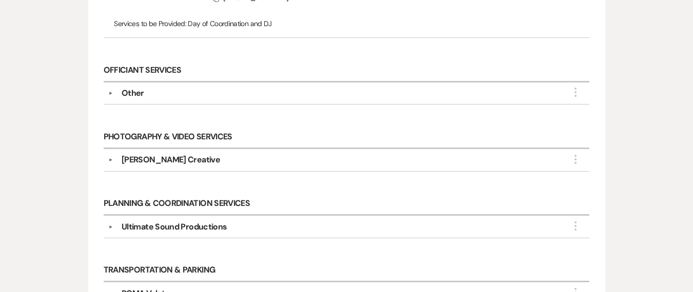
click at [110, 216] on div "▼ Ultimate Sound Productions More Company Contact Information: Phone [PHONE_NUM…" at bounding box center [347, 227] width 486 height 23
click at [117, 221] on div "Ultimate Sound Productions" at bounding box center [348, 227] width 471 height 12
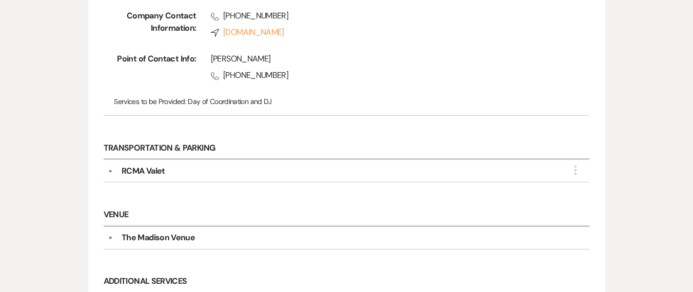
scroll to position [892, 0]
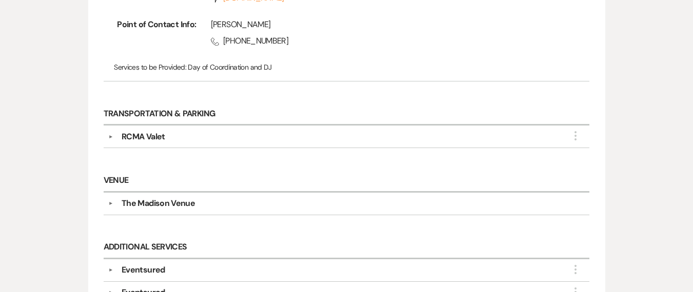
click at [104, 126] on div "▼ RCMA Valet More Company Contact Information: Compass [DOMAIN_NAME][URL] Point…" at bounding box center [347, 137] width 486 height 23
click at [108, 134] on button "▼" at bounding box center [111, 136] width 12 height 5
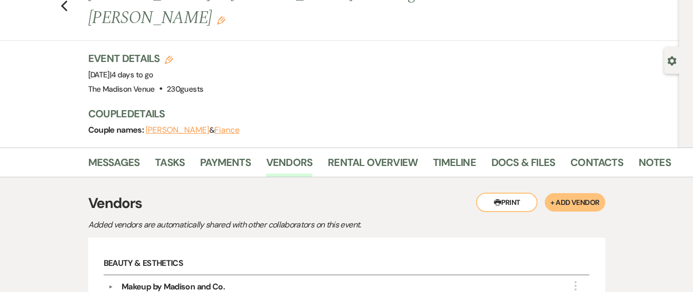
scroll to position [0, 0]
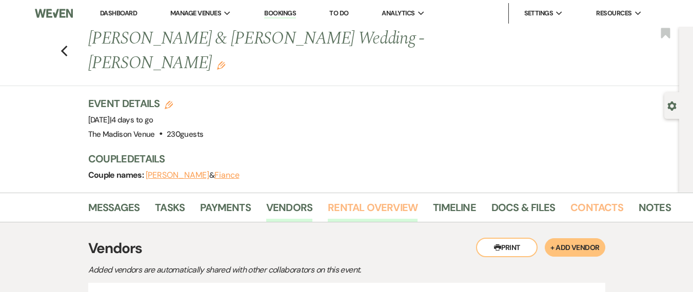
click at [573, 199] on link "Contacts" at bounding box center [596, 210] width 53 height 23
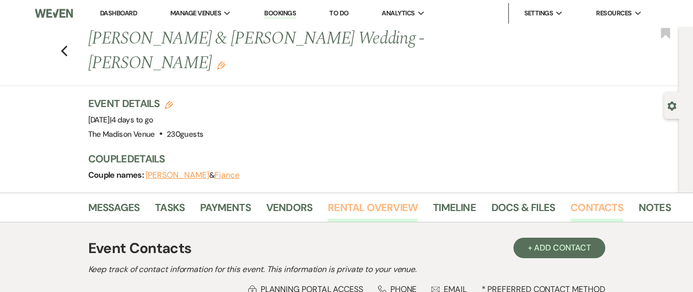
scroll to position [121, 0]
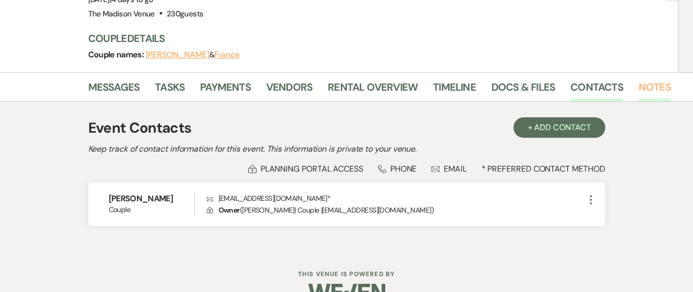
click at [650, 79] on link "Notes" at bounding box center [654, 90] width 32 height 23
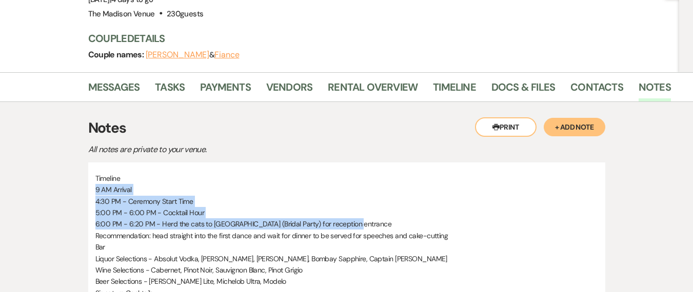
drag, startPoint x: 96, startPoint y: 165, endPoint x: 376, endPoint y: 195, distance: 281.1
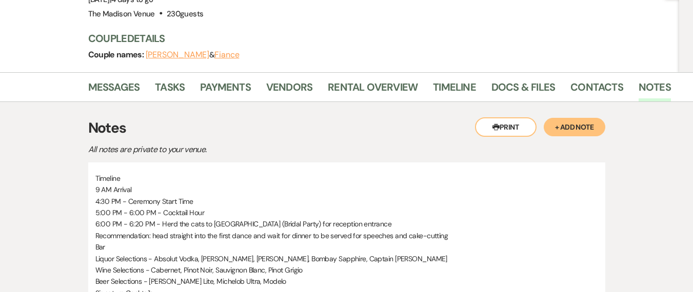
click at [125, 242] on p "Bar" at bounding box center [346, 247] width 503 height 11
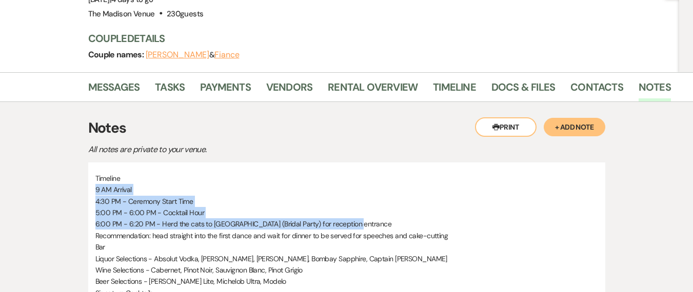
drag, startPoint x: 94, startPoint y: 167, endPoint x: 382, endPoint y: 202, distance: 289.3
copy div "9 AM Arrival 4:30 PM - Ceremony Start Time 5:00 PM - 6:00 PM - Cocktail Hour 6:…"
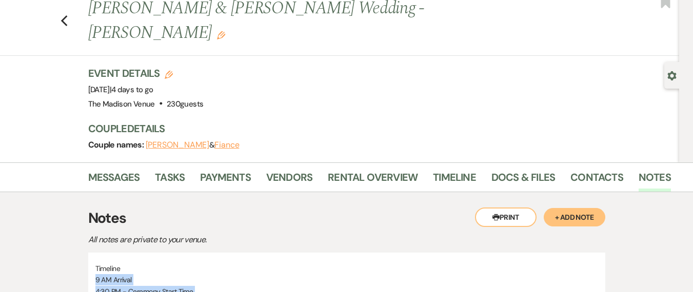
scroll to position [29, 0]
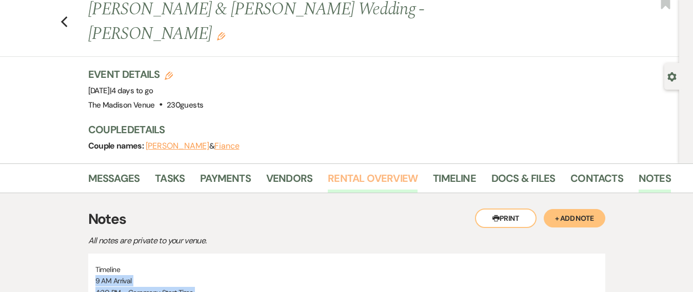
click at [334, 170] on link "Rental Overview" at bounding box center [373, 181] width 90 height 23
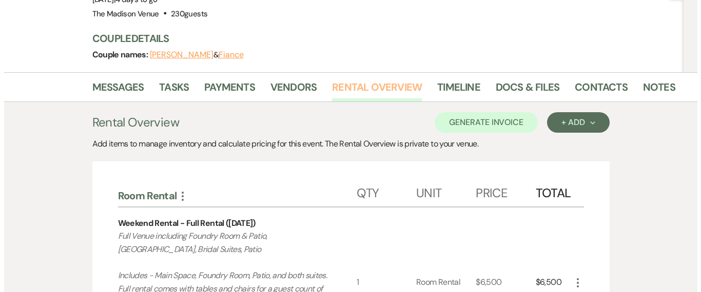
scroll to position [336, 0]
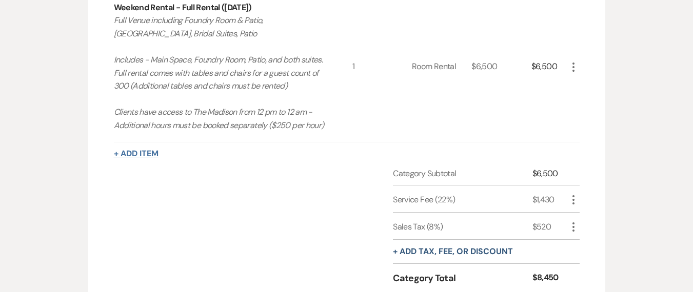
drag, startPoint x: 150, startPoint y: 121, endPoint x: 144, endPoint y: 134, distance: 14.5
click at [144, 150] on button "+ Add Item" at bounding box center [136, 154] width 45 height 8
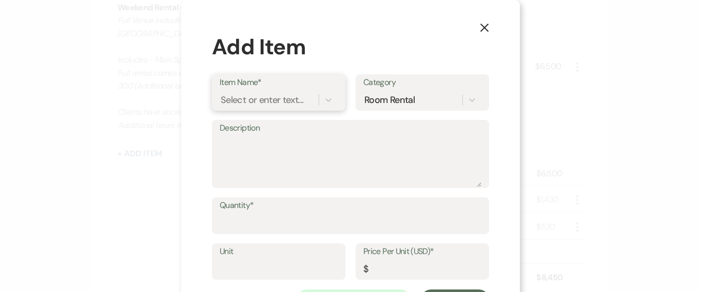
click at [221, 102] on div "Select or enter text..." at bounding box center [262, 100] width 83 height 14
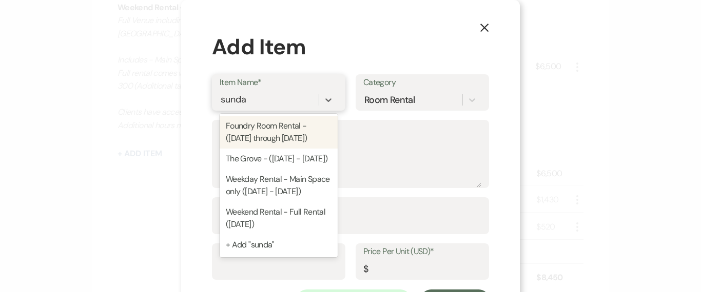
type input "[DATE]"
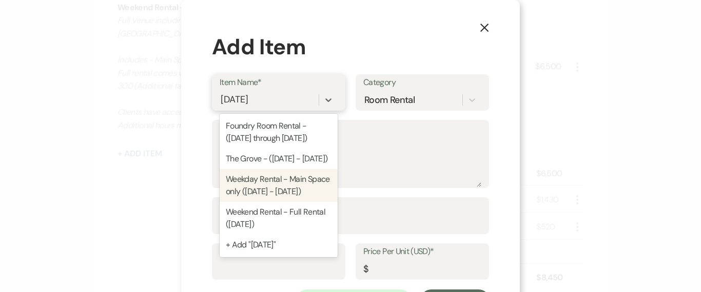
click at [286, 202] on div "Weekday Rental - Main Space only ([DATE] - [DATE])" at bounding box center [278, 185] width 118 height 33
type textarea "Main Space ONLY Includes - Main Space, Foundry Room, Patio, and both suites. Fu…"
type input "Room Rental"
type input "2500"
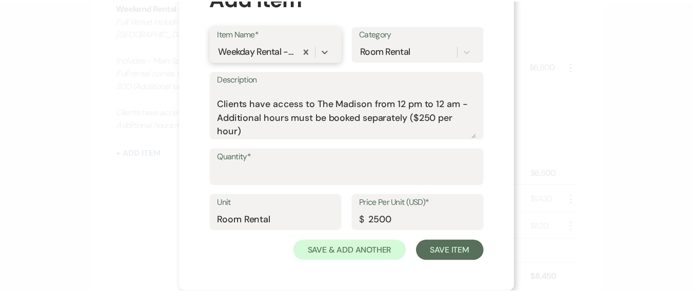
scroll to position [0, 0]
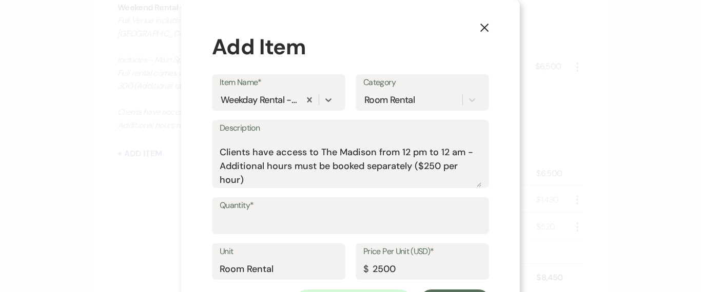
click at [481, 27] on use "button" at bounding box center [484, 28] width 8 height 8
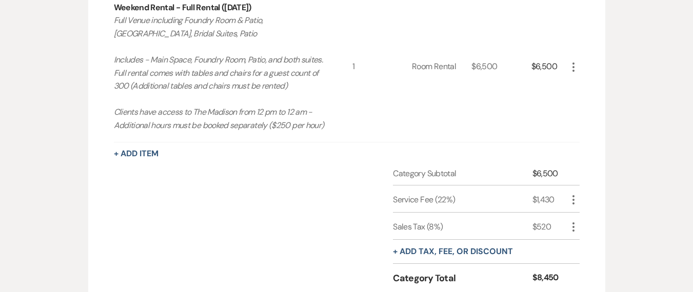
click at [289, 226] on div "Category Subtotal $6,500 Service Fee (22%) $1,430 More Sales Tax (8%) $520 More…" at bounding box center [347, 236] width 466 height 136
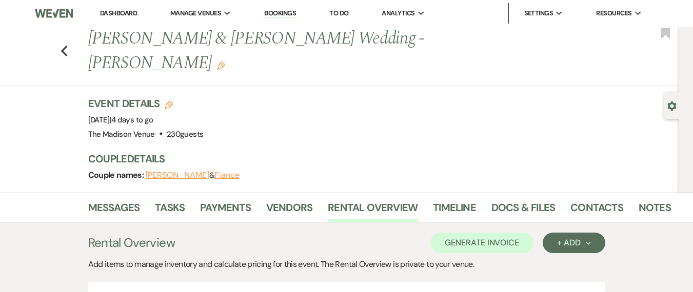
click at [126, 15] on link "Dashboard" at bounding box center [118, 13] width 37 height 9
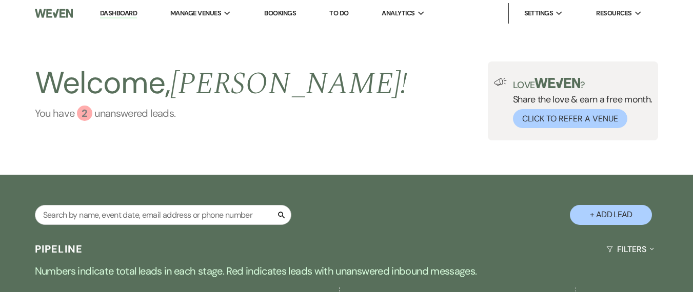
click at [74, 107] on link "You have 2 unanswered lead s ." at bounding box center [221, 113] width 373 height 15
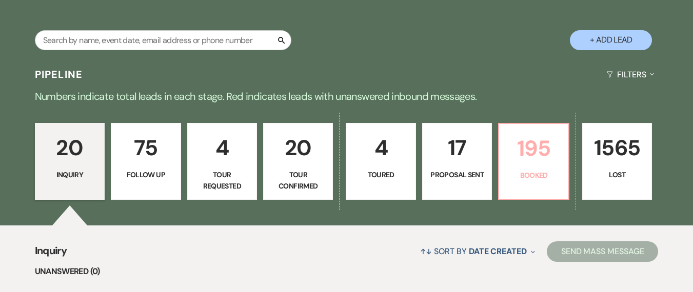
click at [517, 163] on p "195" at bounding box center [533, 148] width 56 height 34
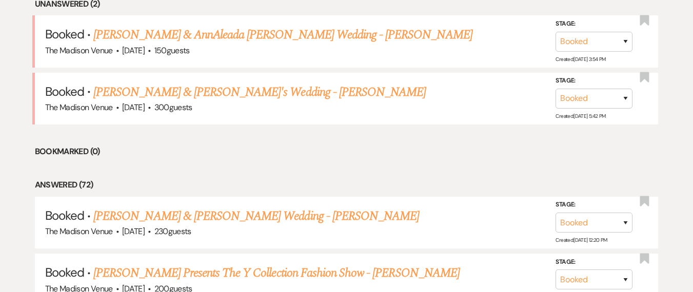
scroll to position [459, 0]
